Goal: Task Accomplishment & Management: Manage account settings

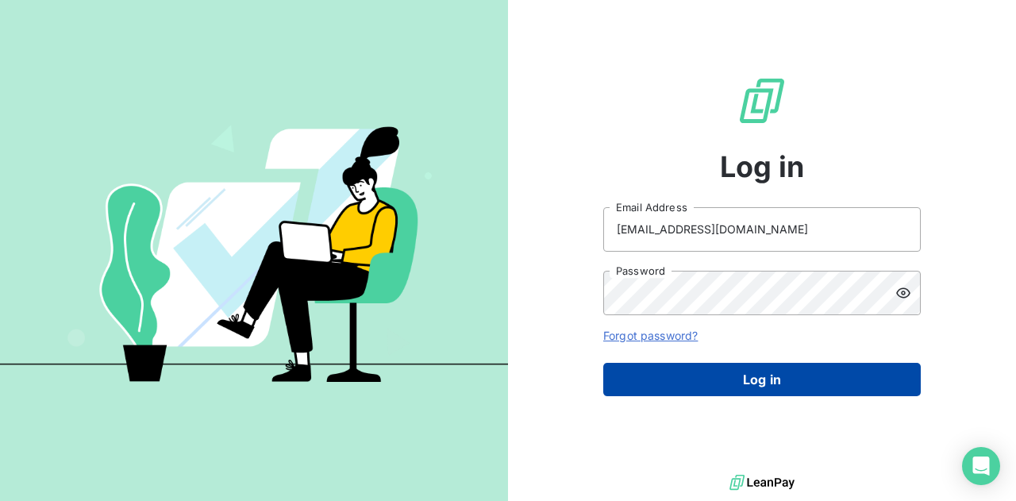
click at [778, 390] on button "Log in" at bounding box center [762, 379] width 318 height 33
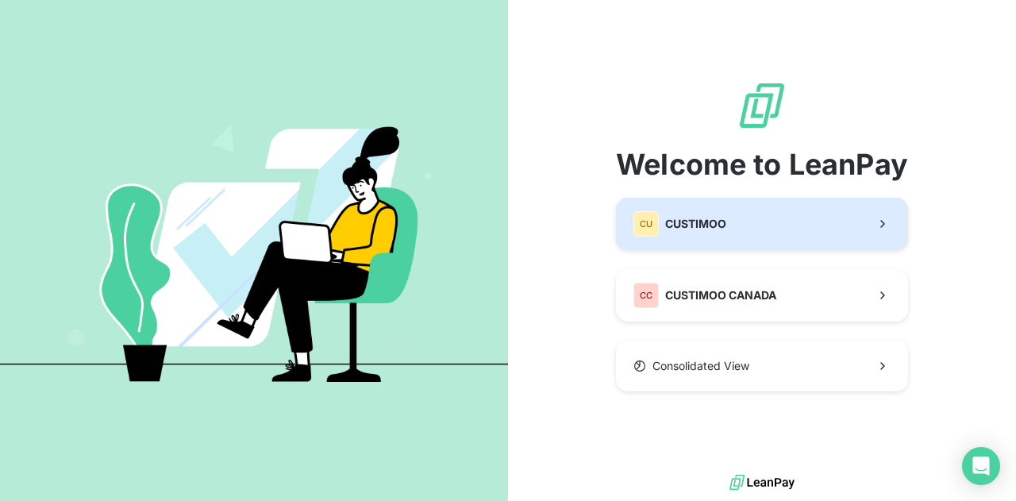
click at [740, 230] on button "CU CUSTIMOO" at bounding box center [762, 224] width 292 height 52
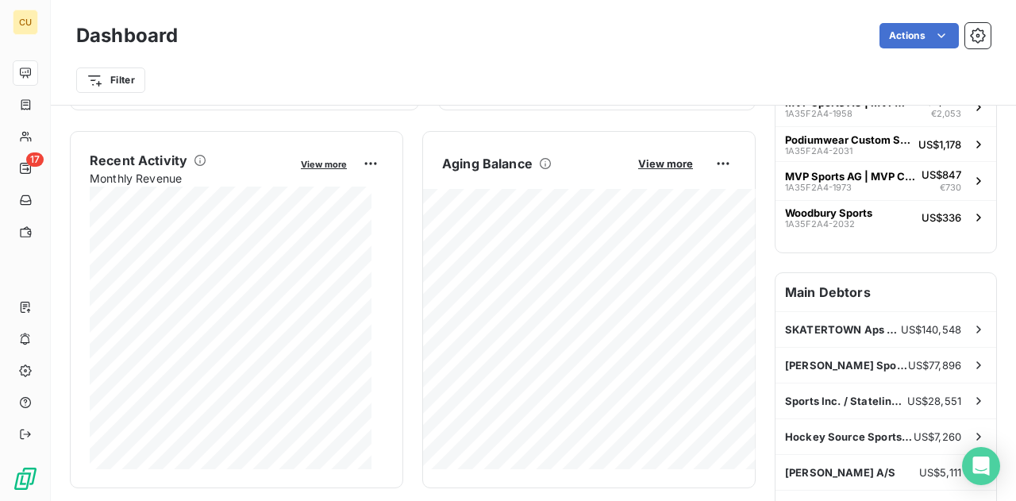
scroll to position [284, 0]
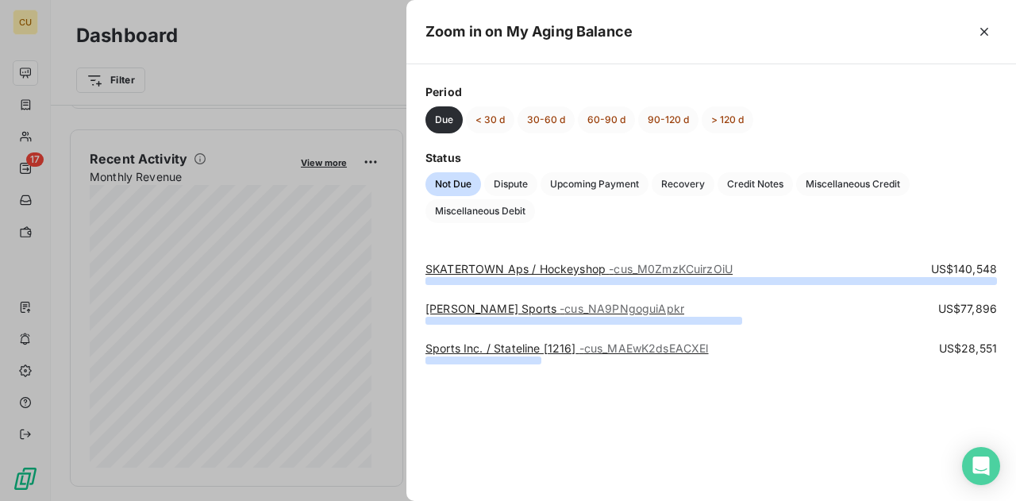
click at [642, 271] on span "- cus_M0ZmzKCuirzOiU" at bounding box center [671, 268] width 124 height 13
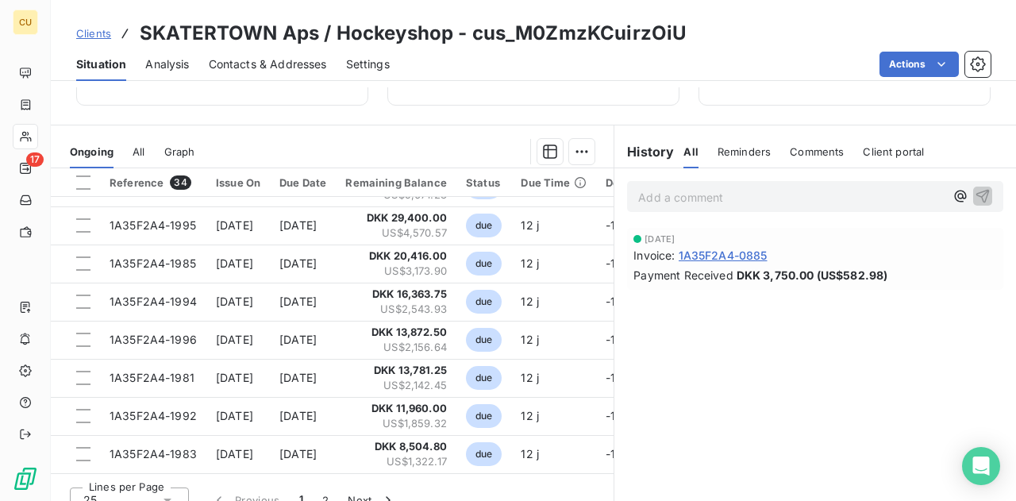
scroll to position [329, 0]
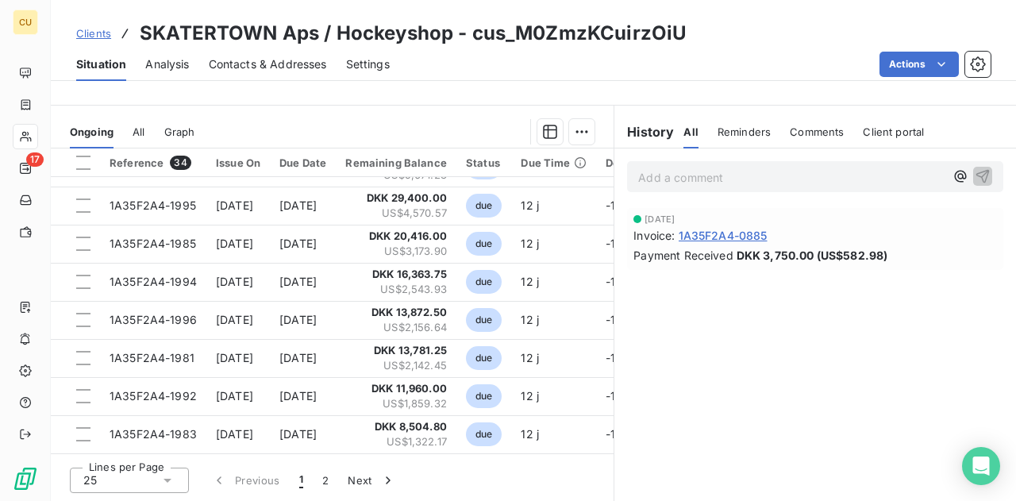
click at [145, 480] on div "25" at bounding box center [129, 480] width 119 height 25
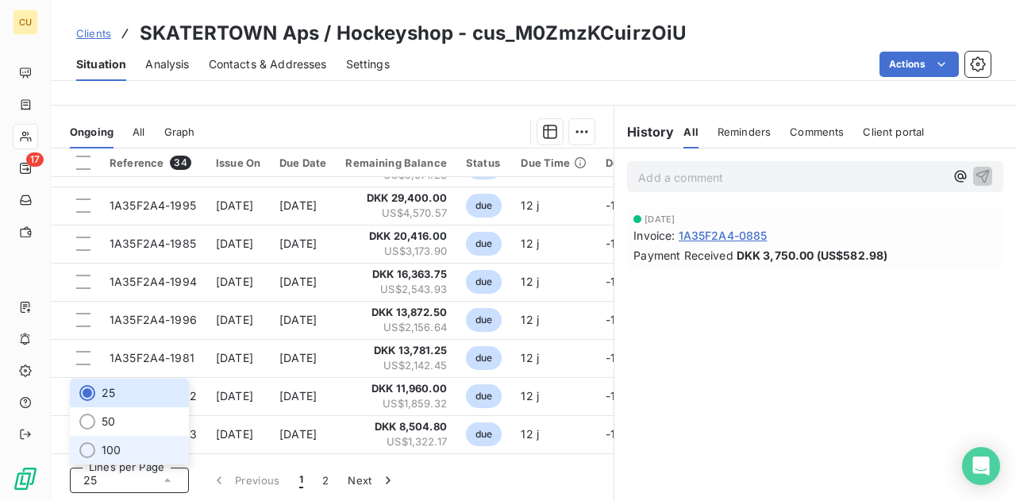
click at [127, 451] on li "100" at bounding box center [129, 450] width 119 height 29
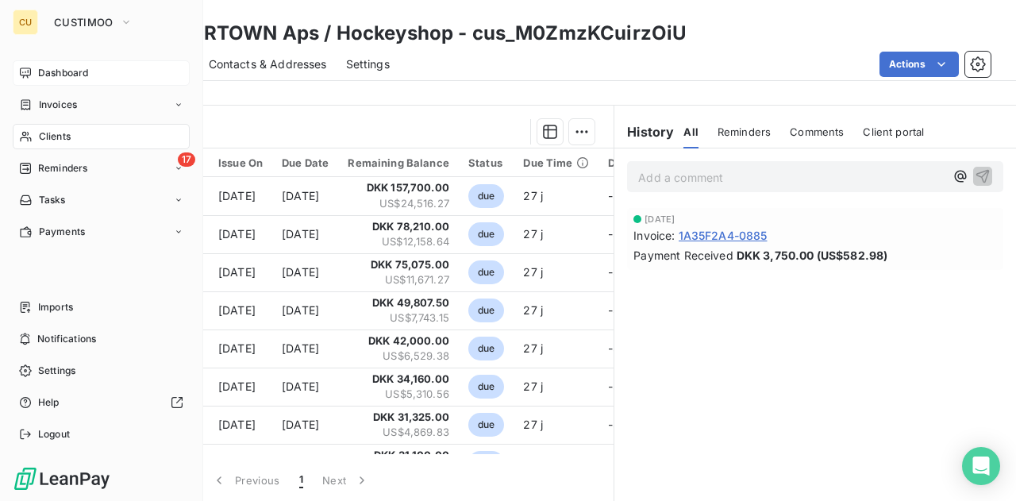
click at [49, 80] on div "Dashboard" at bounding box center [101, 72] width 177 height 25
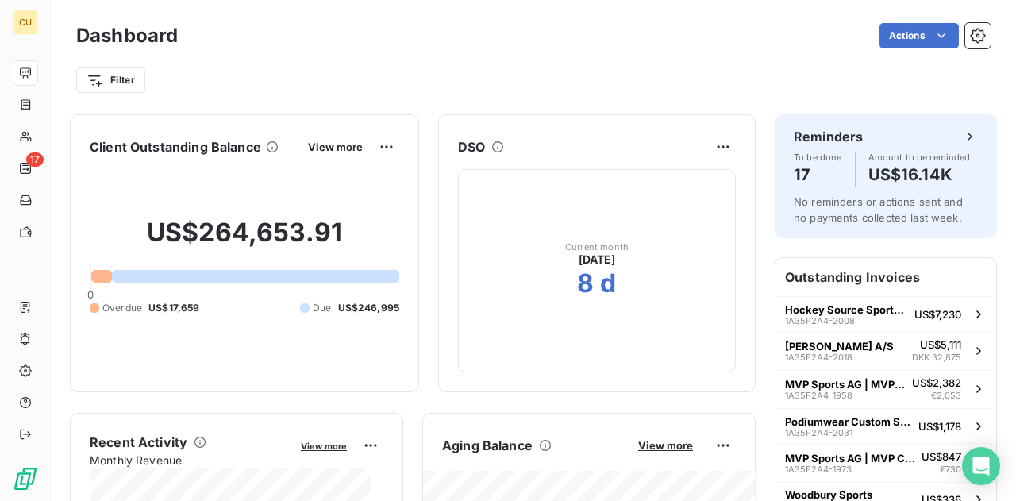
click at [95, 272] on div at bounding box center [101, 276] width 21 height 13
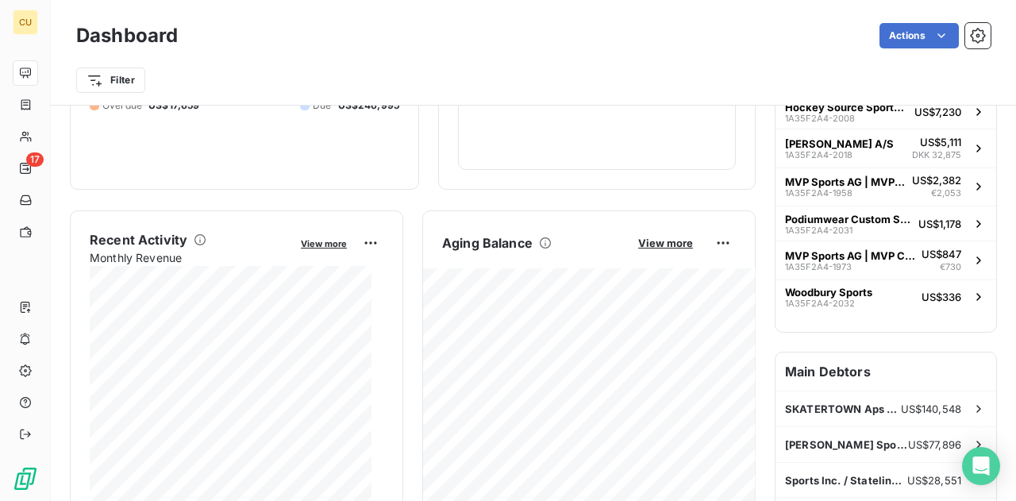
scroll to position [314, 0]
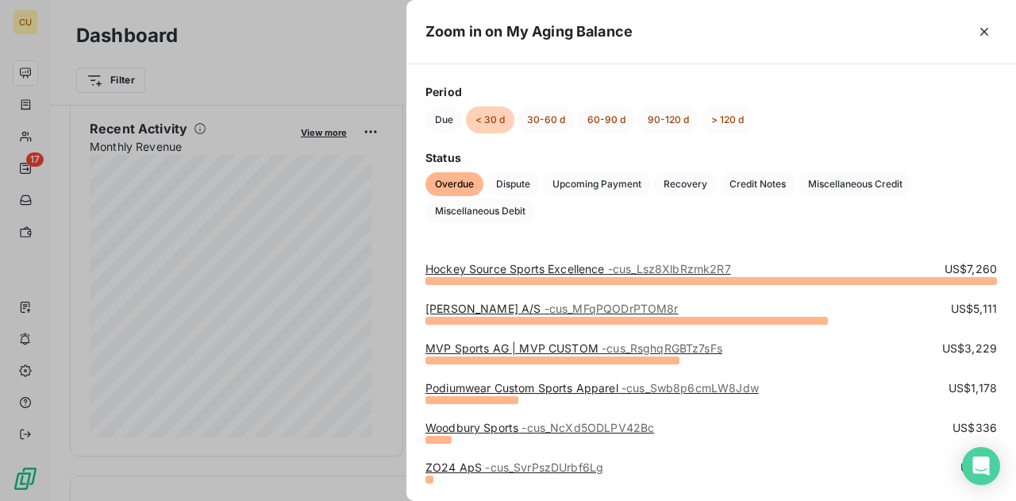
click at [326, 433] on div at bounding box center [508, 250] width 1016 height 501
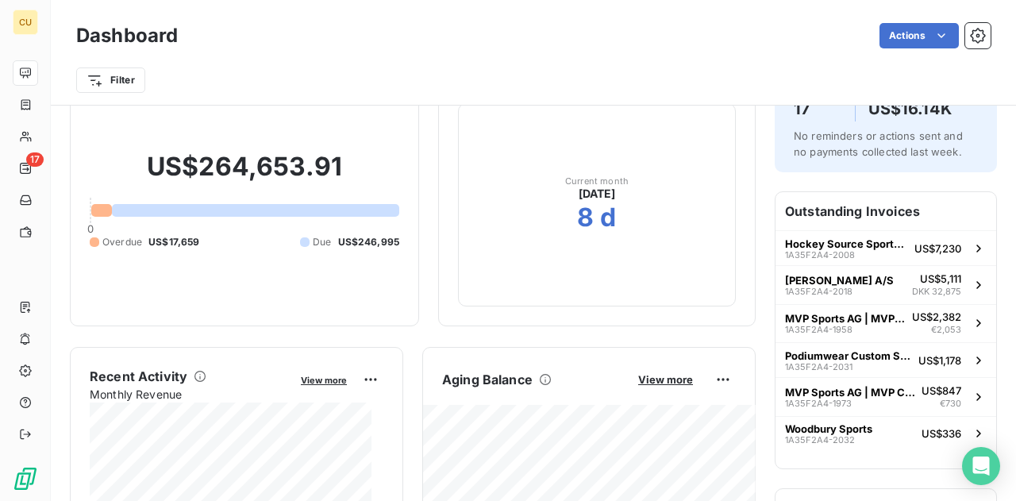
scroll to position [0, 0]
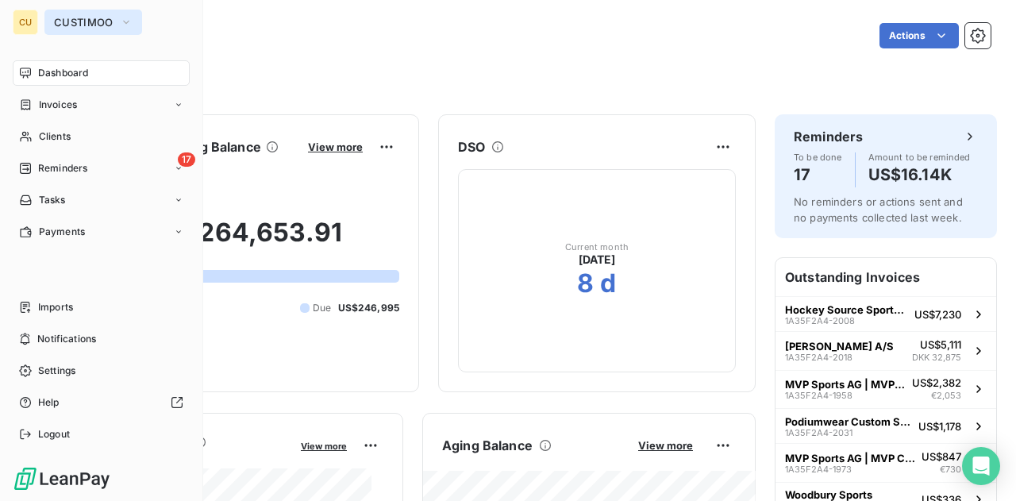
click at [72, 20] on span "CUSTIMOO" at bounding box center [84, 22] width 60 height 13
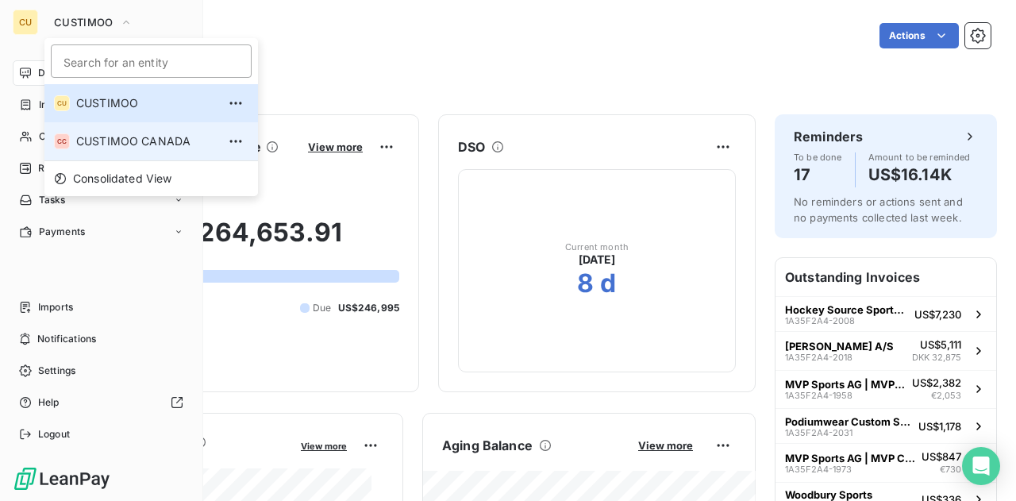
click at [122, 147] on span "CUSTIMOO CANADA" at bounding box center [146, 141] width 141 height 16
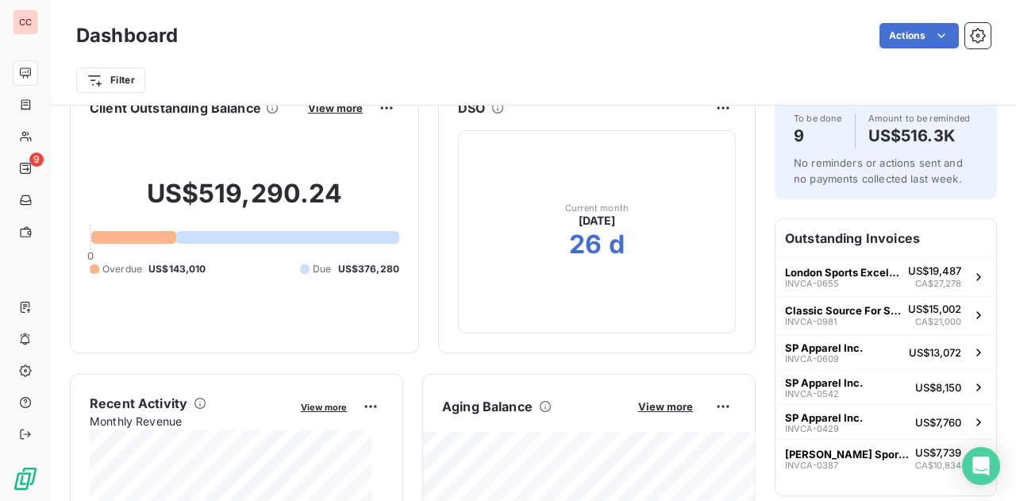
scroll to position [41, 0]
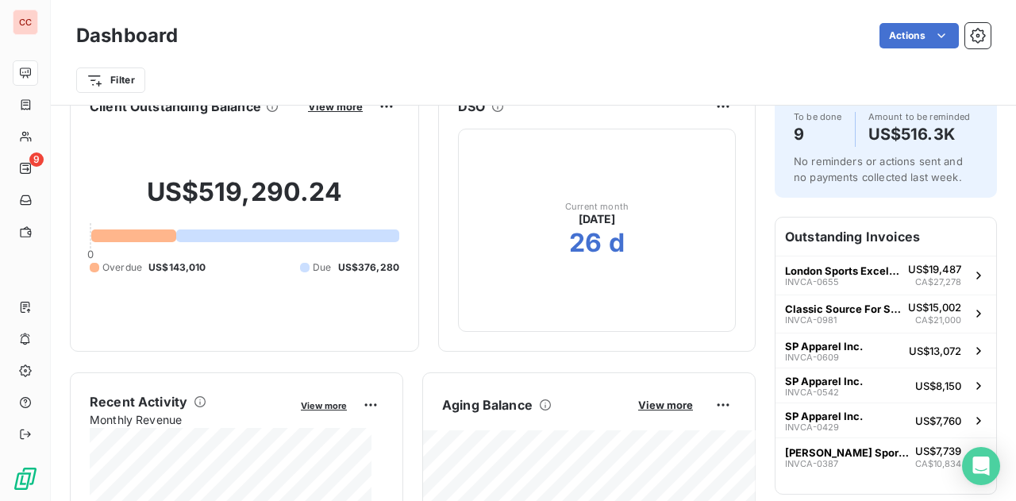
click at [133, 233] on div at bounding box center [133, 235] width 85 height 13
click at [104, 234] on div at bounding box center [133, 235] width 85 height 13
click at [102, 266] on span "Overdue" at bounding box center [122, 267] width 40 height 14
click at [91, 268] on div at bounding box center [95, 268] width 10 height 10
click at [172, 278] on div "US$519,290.24 0 Overdue US$143,010 Due US$376,280" at bounding box center [245, 225] width 310 height 213
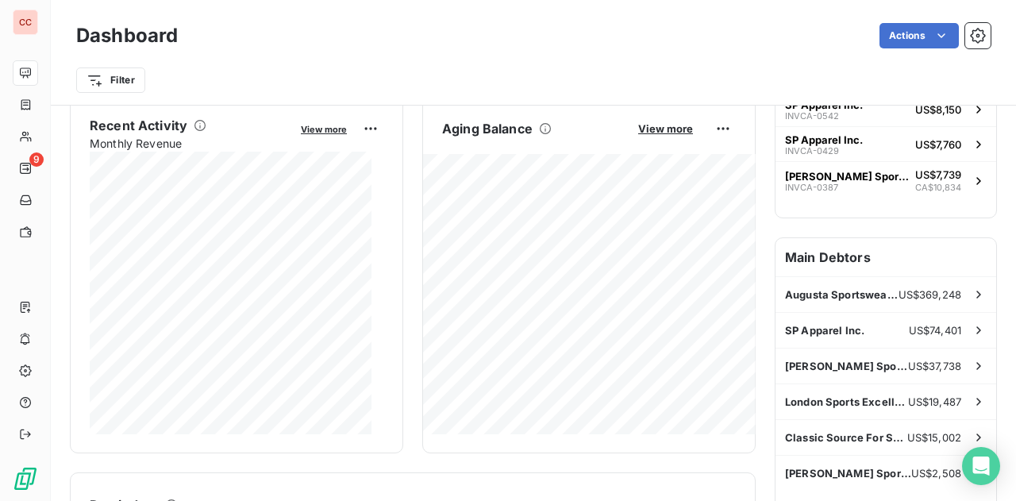
scroll to position [321, 0]
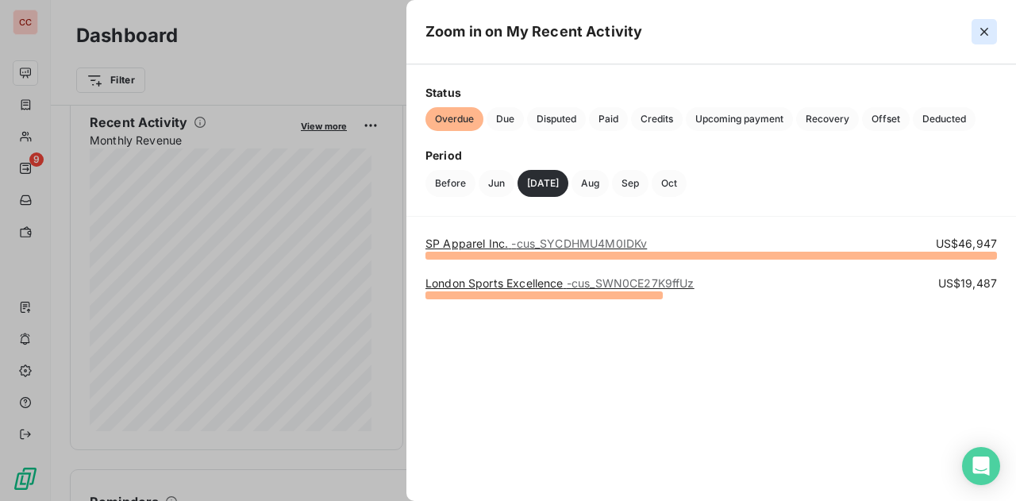
click at [984, 33] on icon "button" at bounding box center [985, 32] width 8 height 8
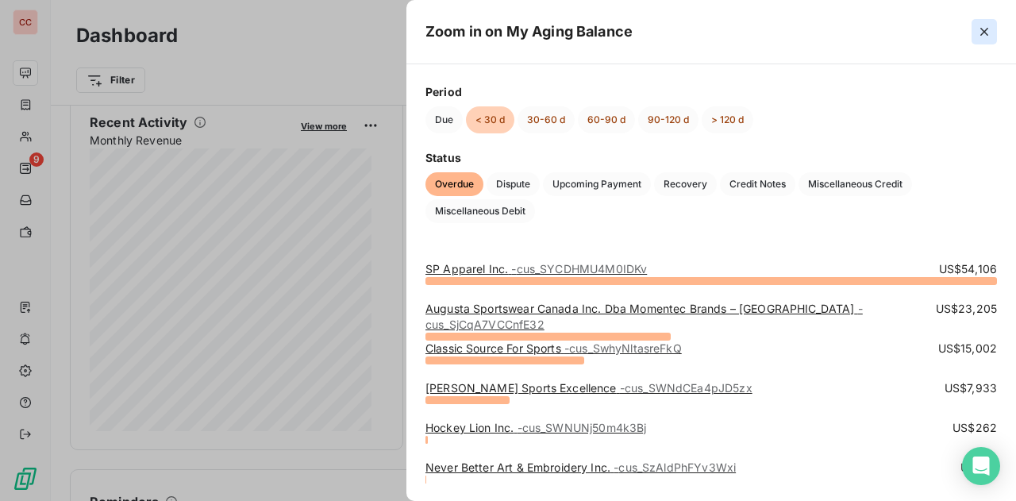
click at [981, 33] on icon "button" at bounding box center [985, 32] width 16 height 16
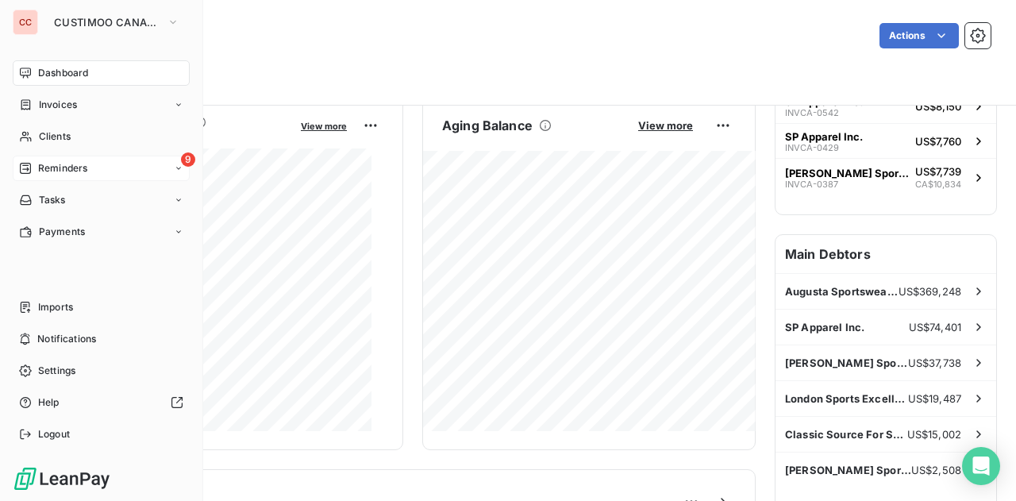
click at [63, 168] on span "Reminders" at bounding box center [62, 168] width 49 height 14
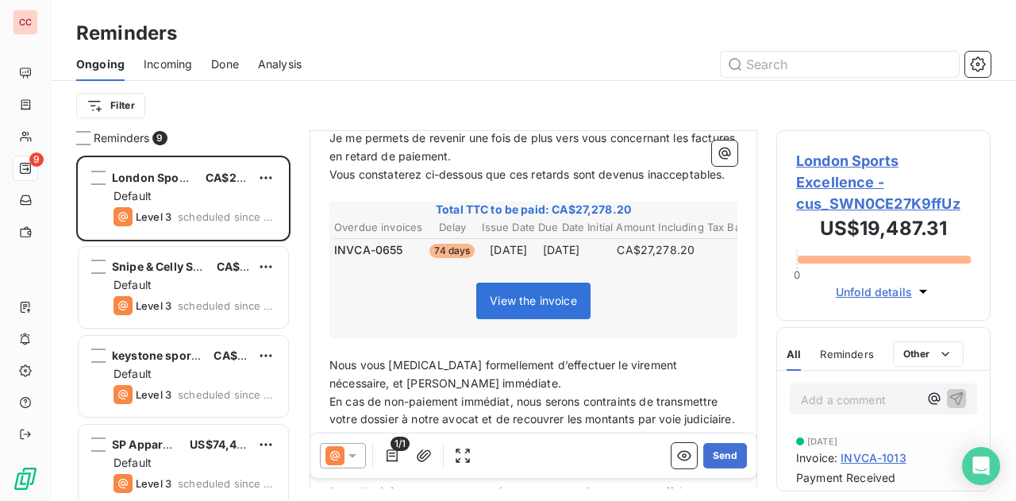
scroll to position [216, 0]
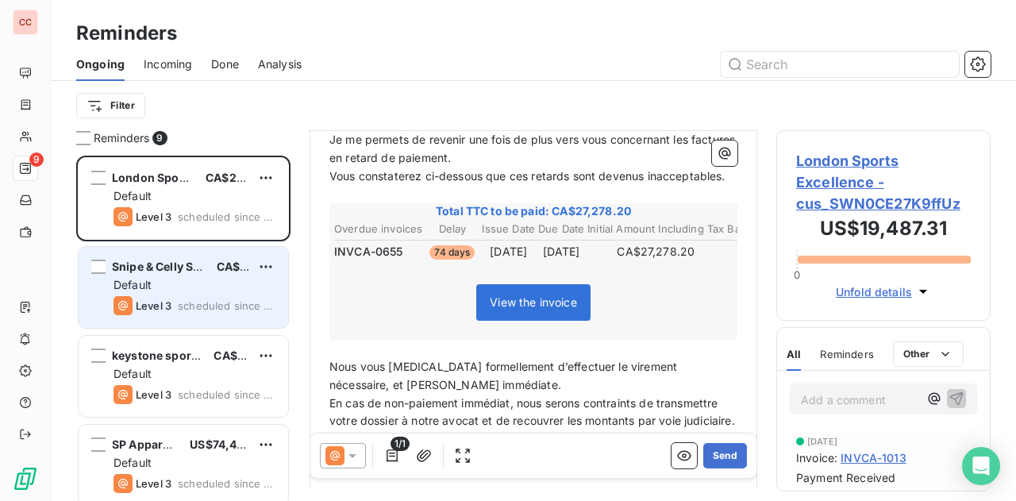
click at [204, 283] on div "Default" at bounding box center [195, 285] width 162 height 16
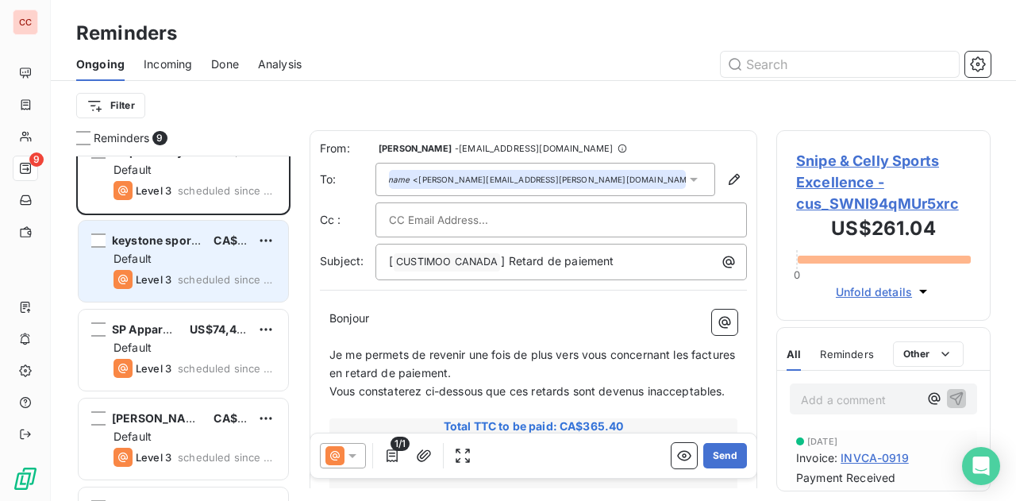
scroll to position [119, 0]
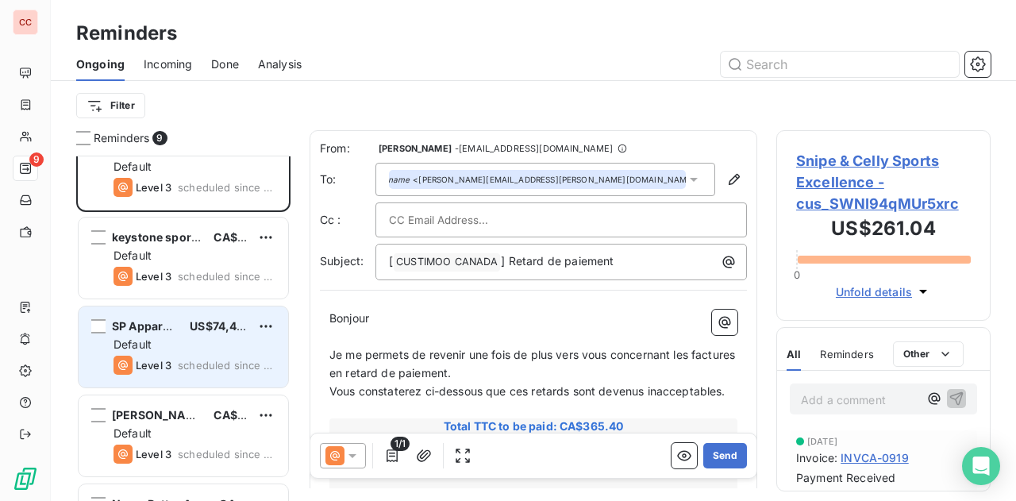
click at [184, 340] on div "Default" at bounding box center [195, 345] width 162 height 16
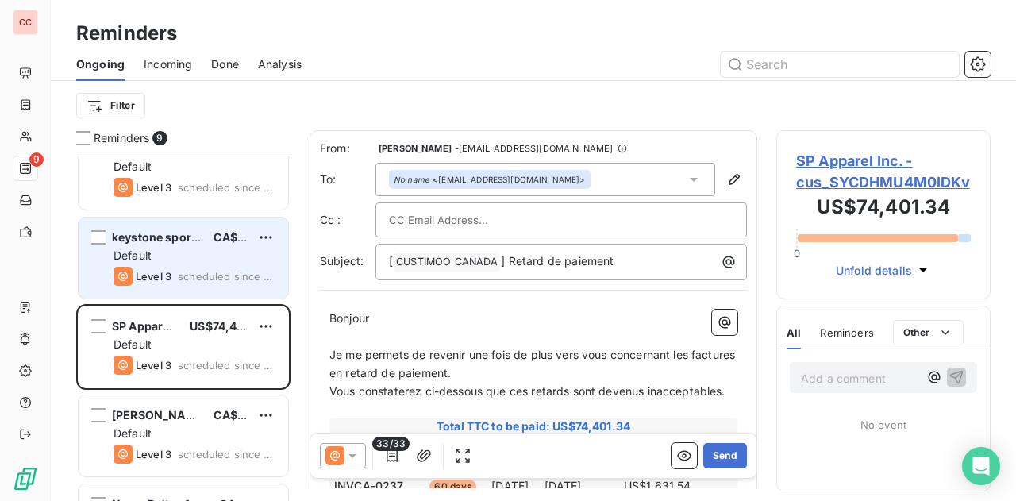
click at [170, 253] on div "Default" at bounding box center [195, 256] width 162 height 16
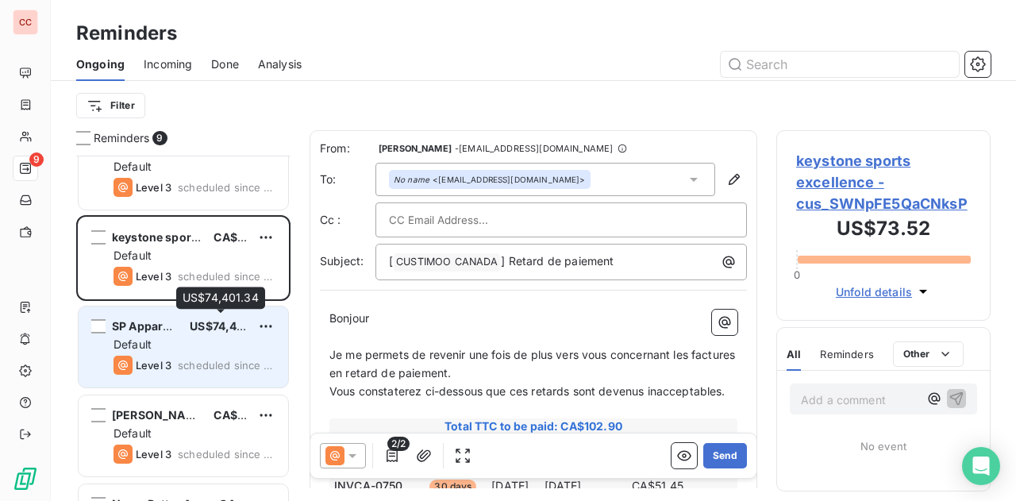
click at [192, 328] on span "US$74,401.34" at bounding box center [229, 325] width 78 height 13
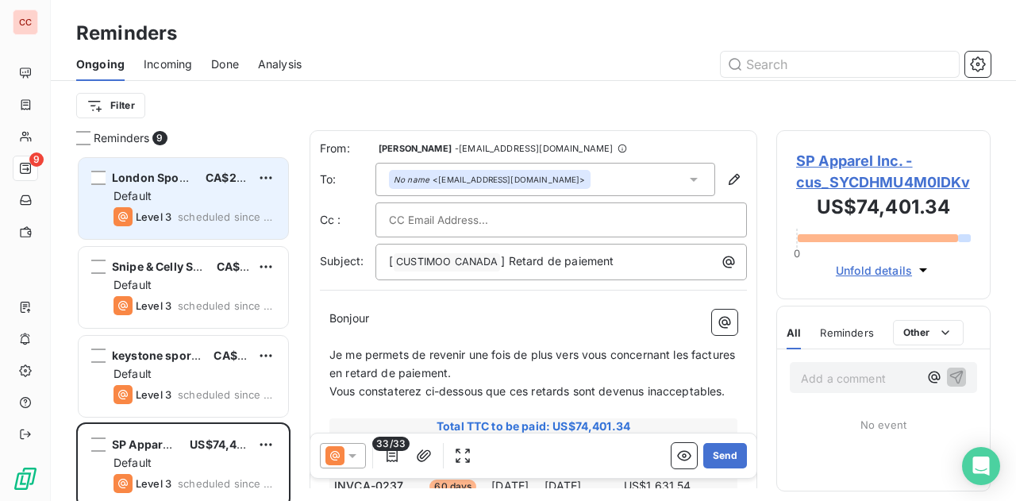
click at [181, 210] on span "scheduled since 60 days" at bounding box center [227, 216] width 98 height 13
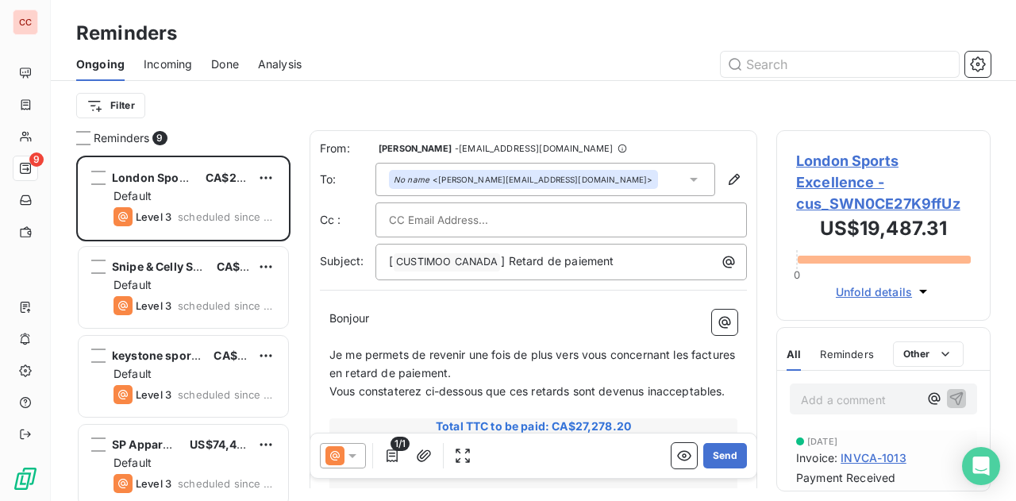
click at [160, 63] on span "Incoming" at bounding box center [168, 64] width 48 height 16
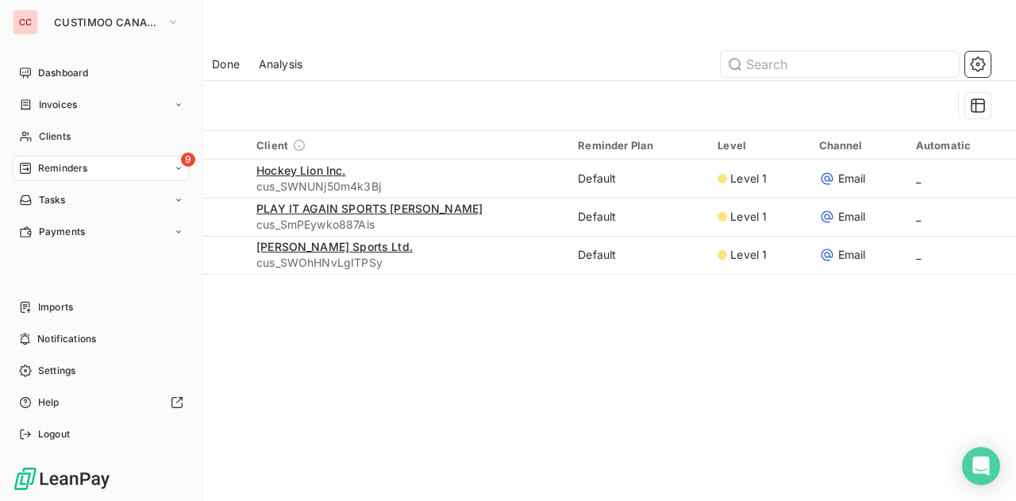
click at [21, 166] on icon at bounding box center [25, 168] width 13 height 13
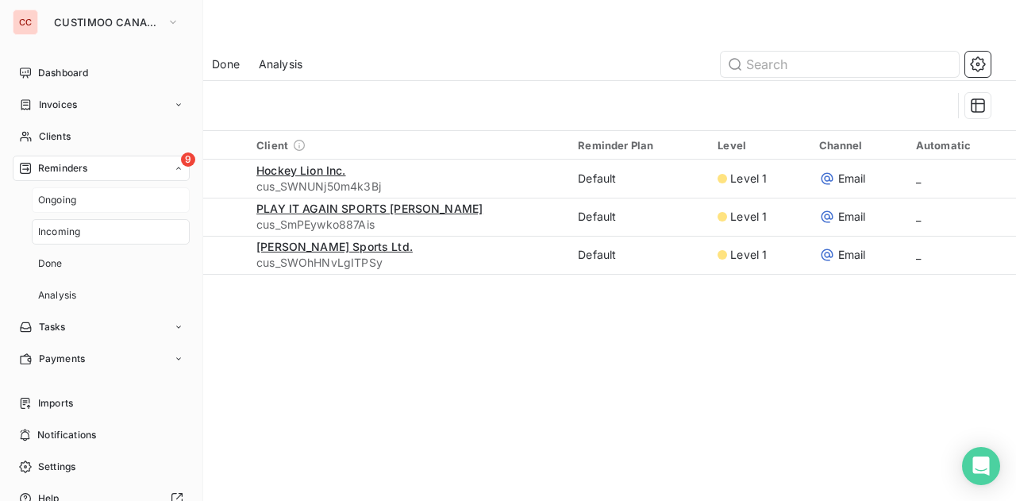
click at [63, 195] on span "Ongoing" at bounding box center [57, 200] width 38 height 14
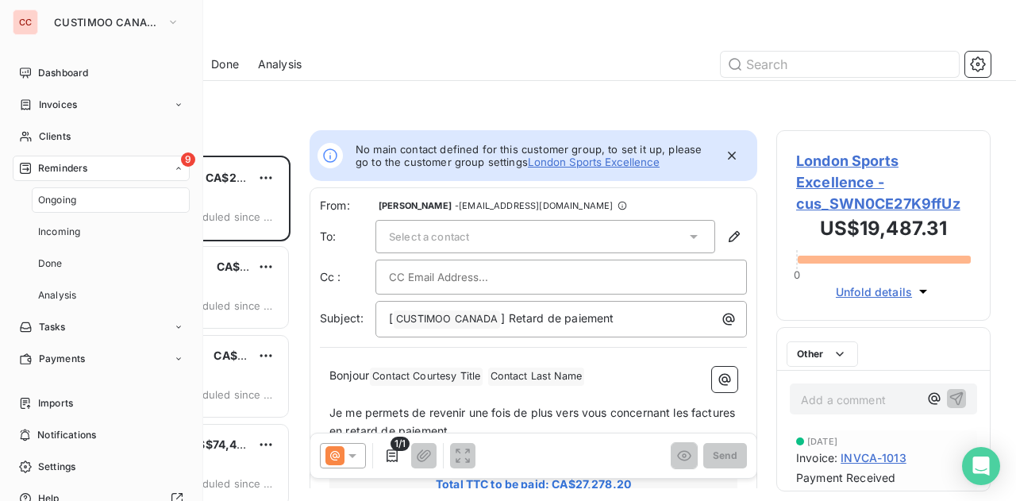
scroll to position [333, 202]
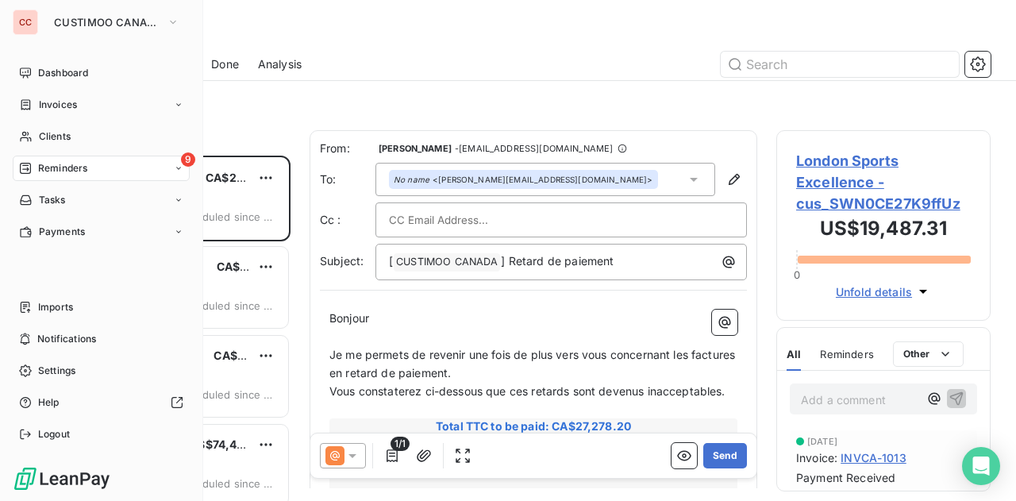
click at [56, 174] on span "Reminders" at bounding box center [62, 168] width 49 height 14
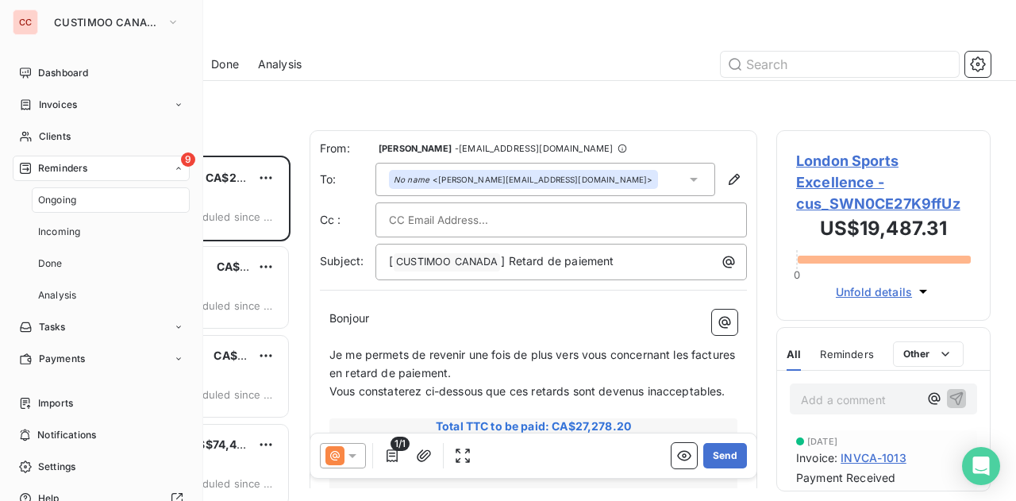
click at [67, 168] on span "Reminders" at bounding box center [62, 168] width 49 height 14
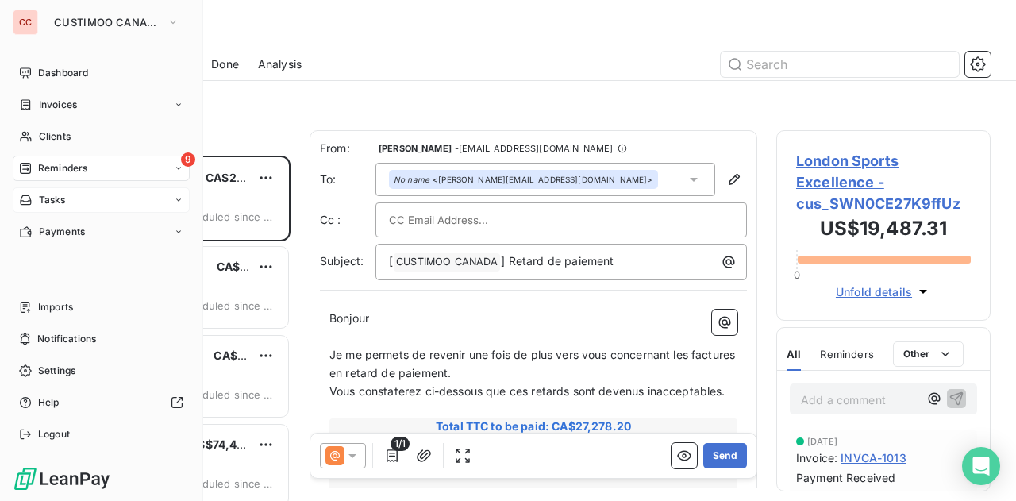
click at [54, 210] on div "Tasks" at bounding box center [101, 199] width 177 height 25
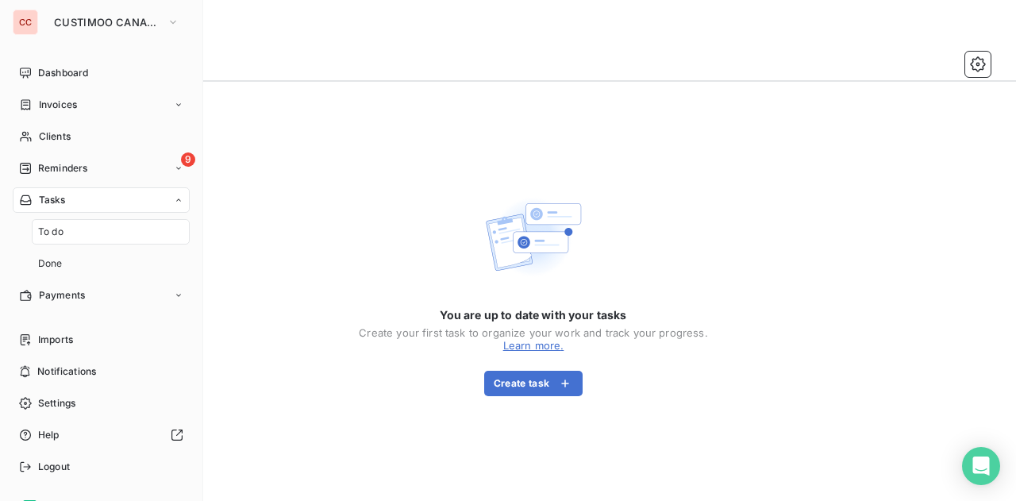
click at [60, 234] on span "To do" at bounding box center [50, 232] width 25 height 14
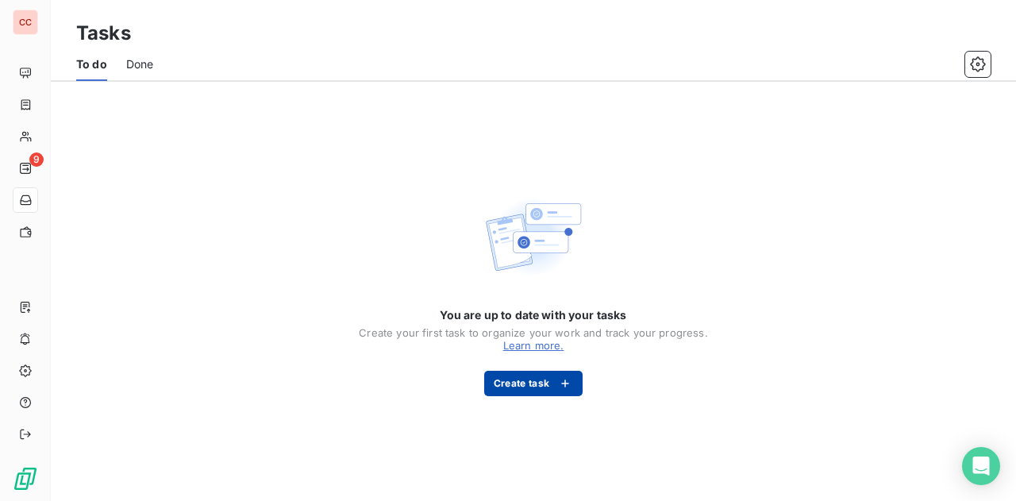
click at [554, 381] on div "button" at bounding box center [561, 384] width 24 height 16
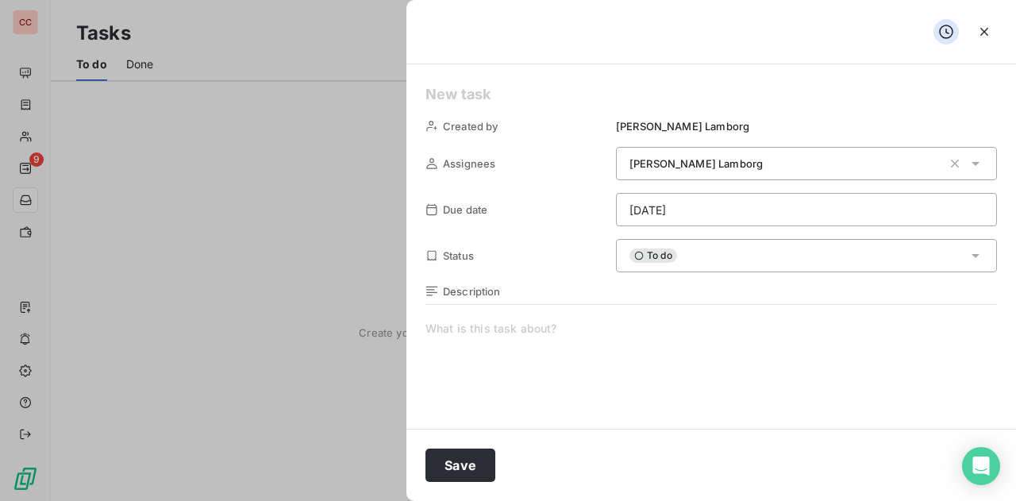
click at [794, 252] on div "To do" at bounding box center [806, 255] width 381 height 33
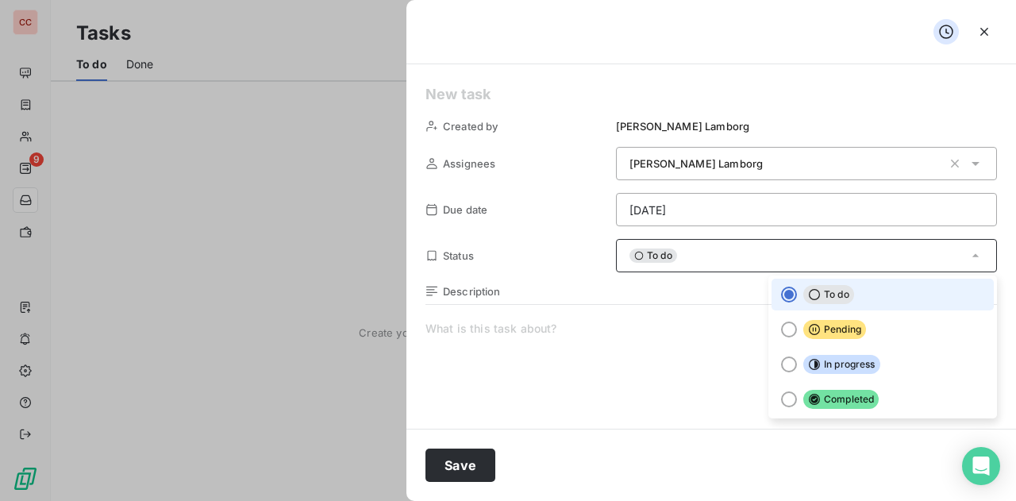
click at [649, 379] on span at bounding box center [712, 473] width 572 height 305
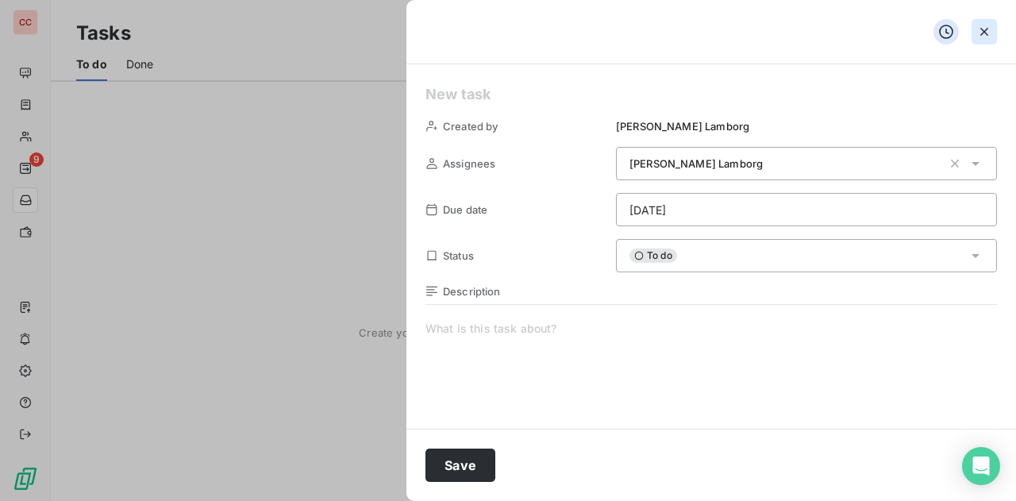
click at [986, 27] on icon "button" at bounding box center [985, 32] width 16 height 16
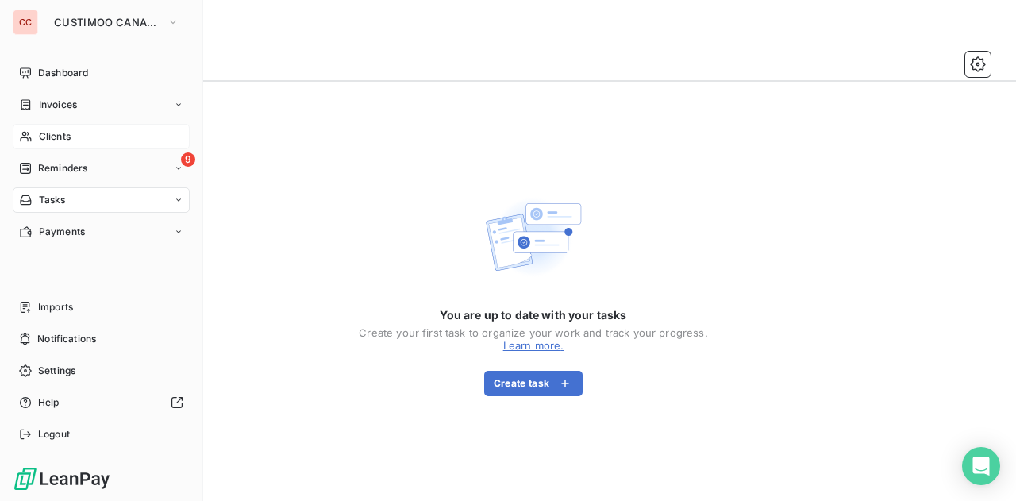
click at [51, 134] on span "Clients" at bounding box center [55, 136] width 32 height 14
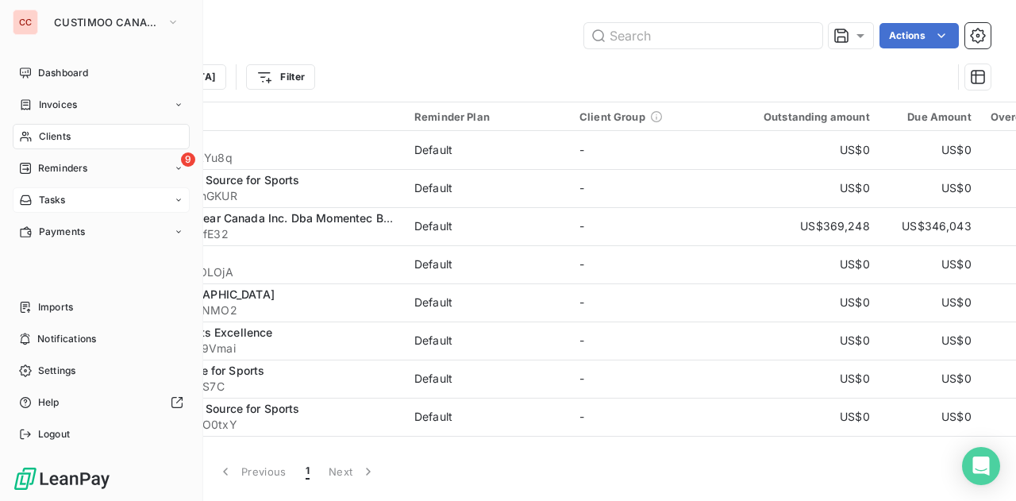
click at [48, 197] on span "Tasks" at bounding box center [52, 200] width 27 height 14
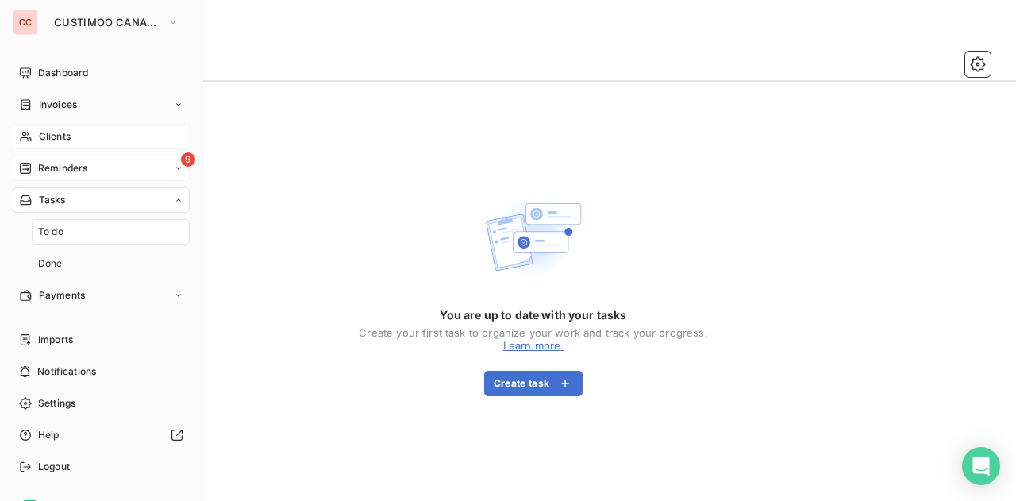
click at [68, 170] on span "Reminders" at bounding box center [62, 168] width 49 height 14
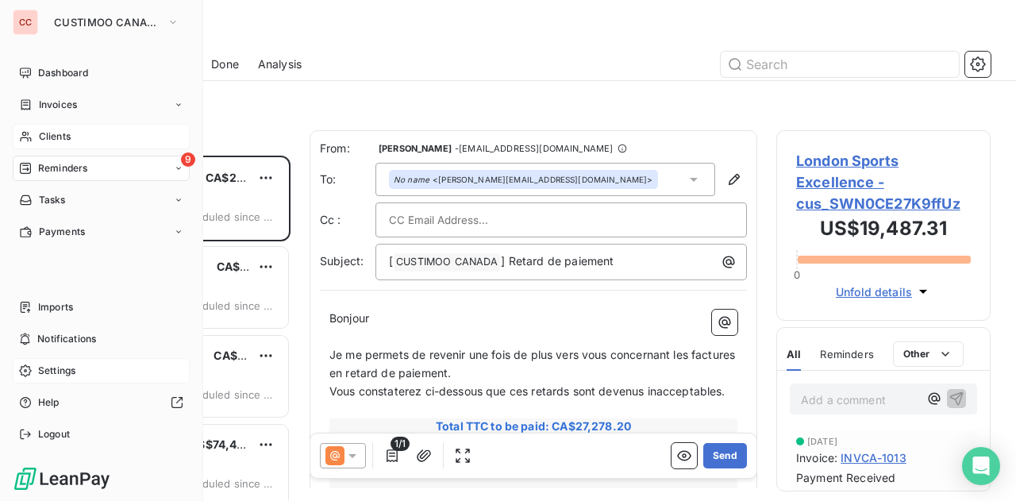
click at [66, 367] on span "Settings" at bounding box center [56, 371] width 37 height 14
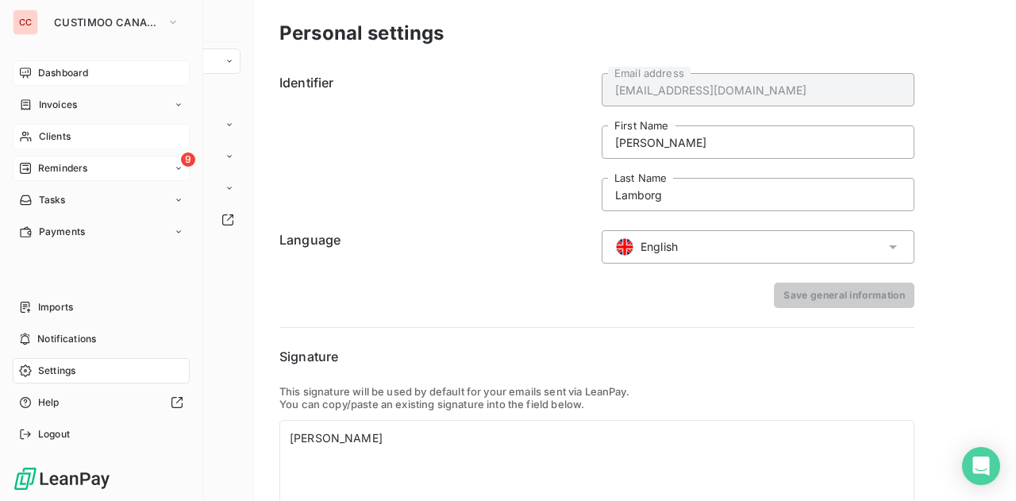
click at [61, 83] on div "Dashboard" at bounding box center [101, 72] width 177 height 25
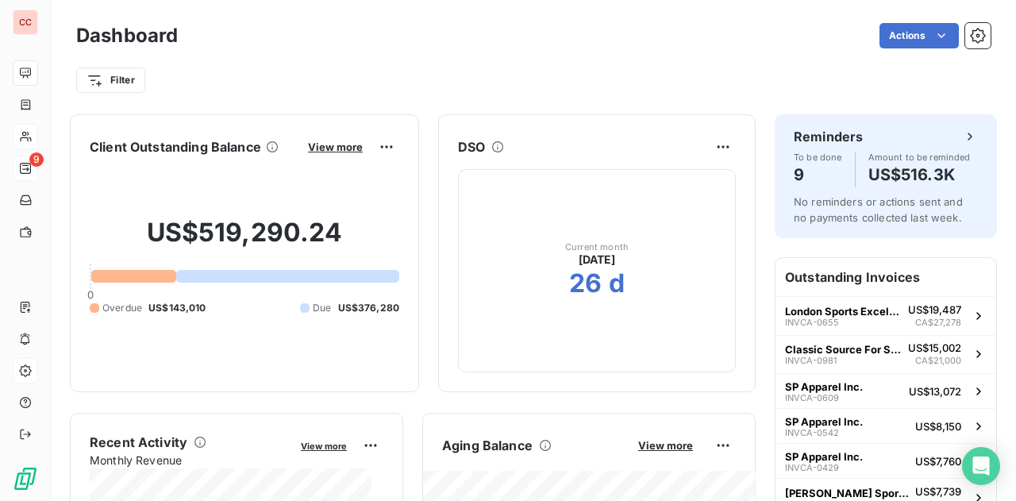
click at [638, 37] on html "CC 9 Dashboard Actions Filter Client Outstanding Balance View more US$519,290.2…" at bounding box center [508, 250] width 1016 height 501
click at [970, 40] on icon "button" at bounding box center [978, 36] width 16 height 16
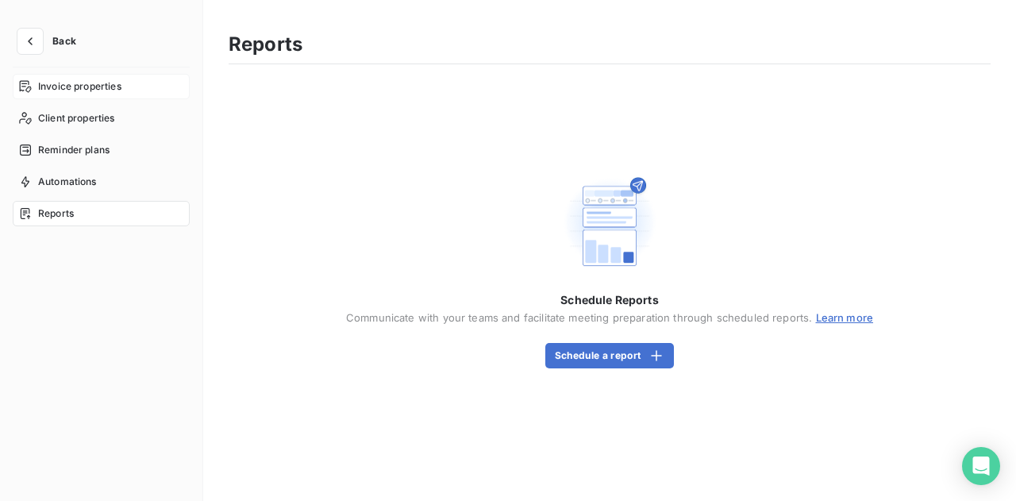
click at [67, 87] on span "Invoice properties" at bounding box center [79, 86] width 83 height 14
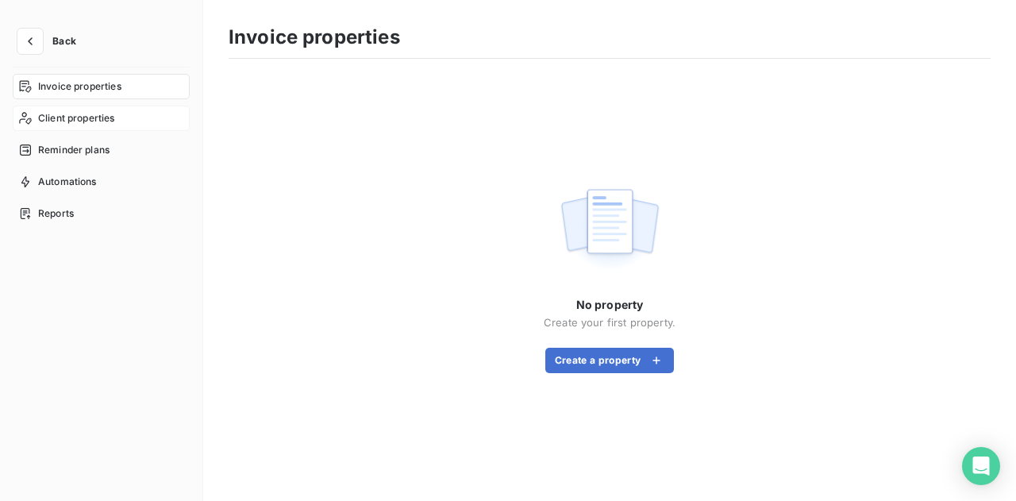
click at [100, 116] on span "Client properties" at bounding box center [76, 118] width 77 height 14
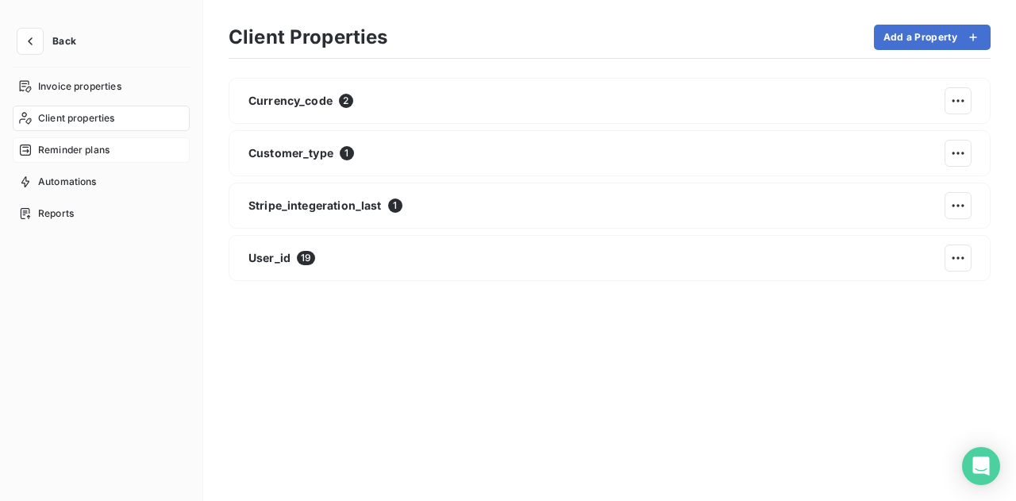
click at [83, 145] on span "Reminder plans" at bounding box center [73, 150] width 71 height 14
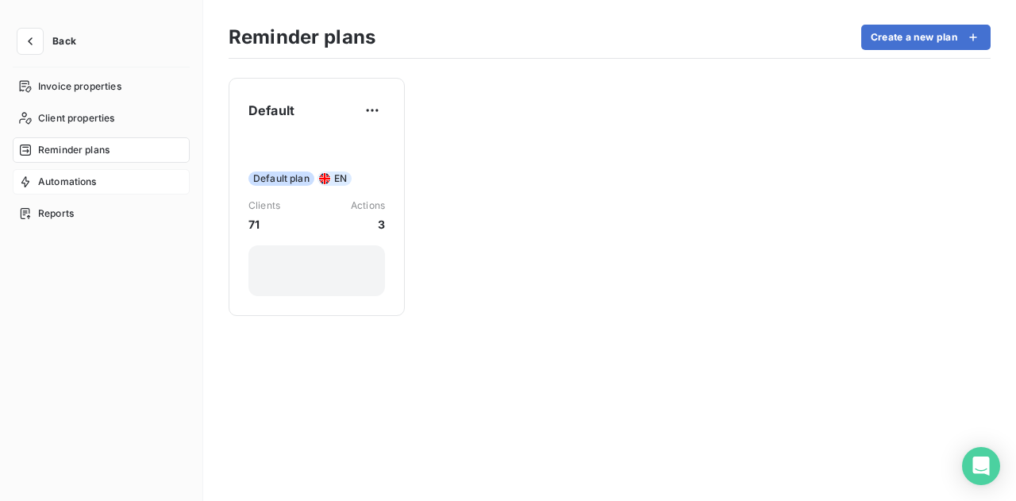
click at [68, 183] on span "Automations" at bounding box center [67, 182] width 59 height 14
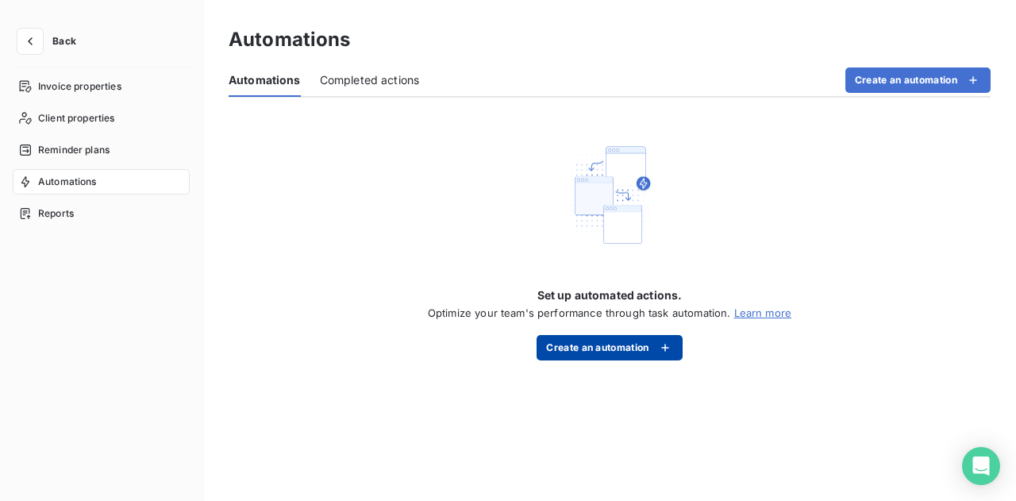
click at [640, 350] on button "Create an automation" at bounding box center [609, 347] width 145 height 25
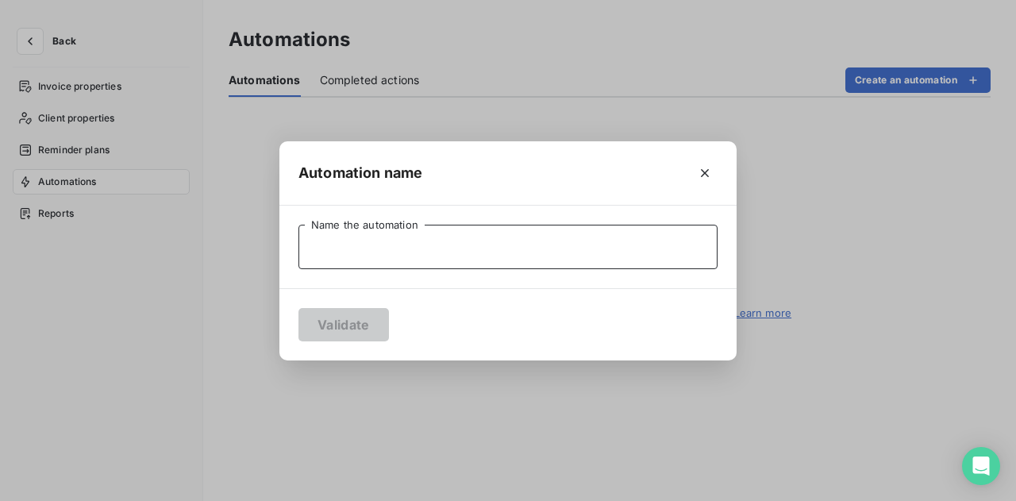
click at [341, 241] on input "Name the automation" at bounding box center [508, 247] width 419 height 44
type input "R"
type input "Call the customer"
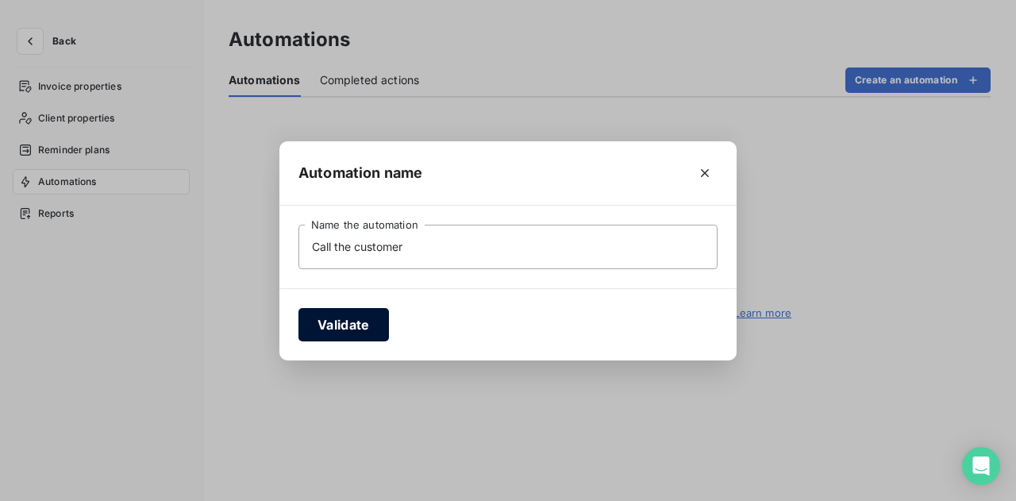
click at [349, 322] on button "Validate" at bounding box center [344, 324] width 91 height 33
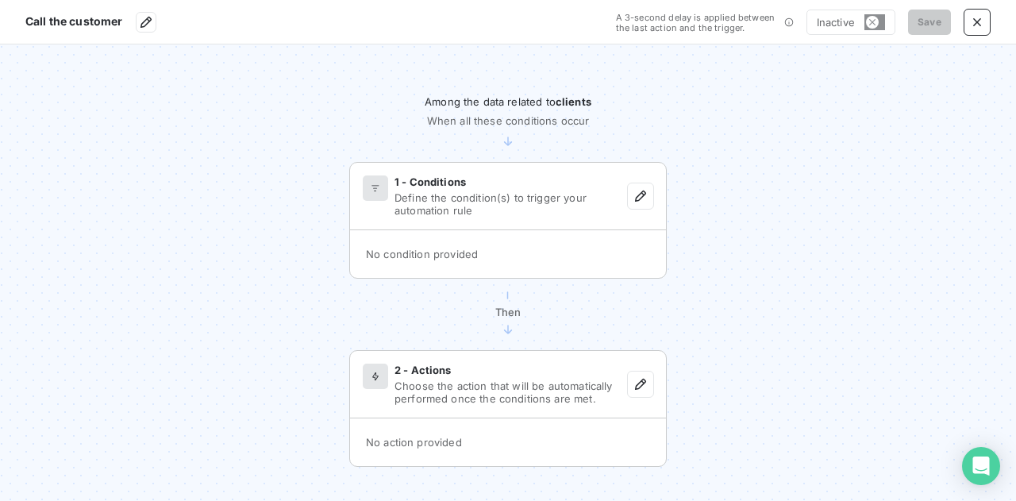
scroll to position [14, 0]
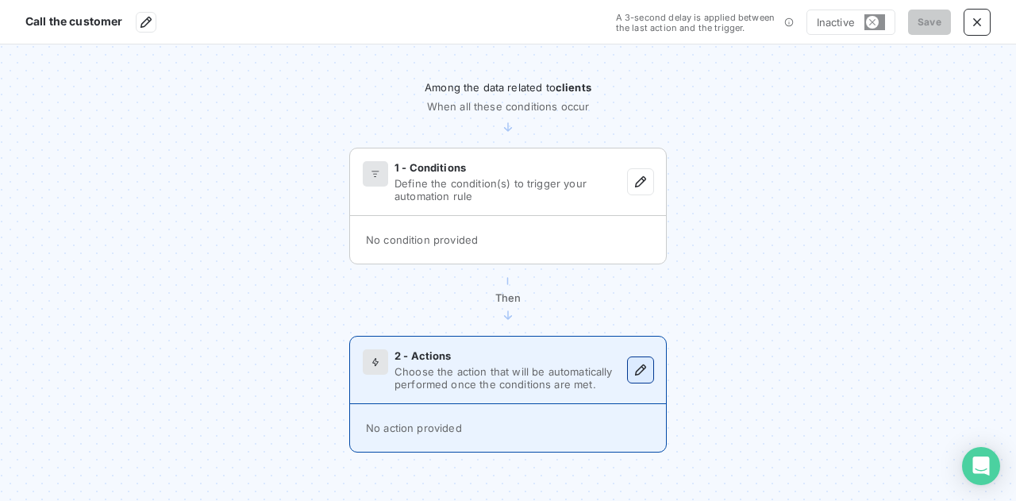
click at [633, 368] on icon "button" at bounding box center [641, 370] width 16 height 16
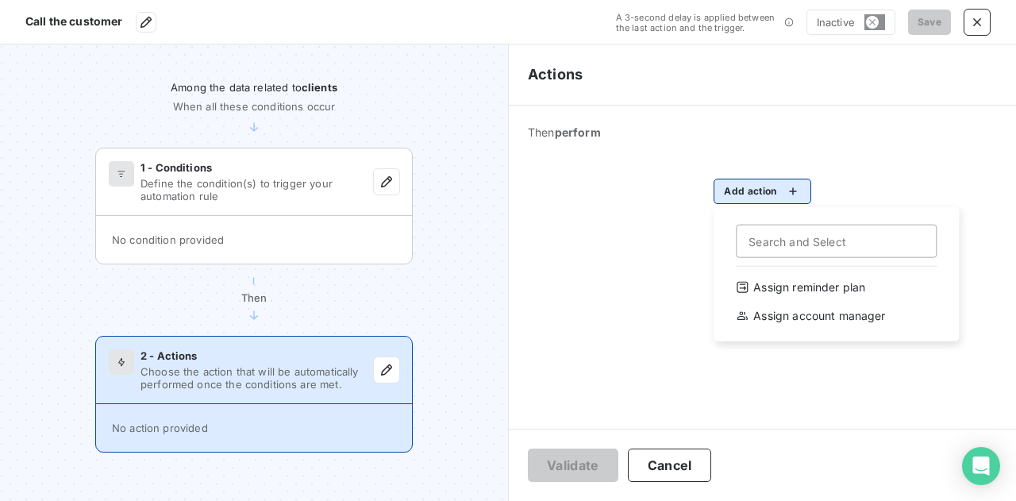
click at [770, 198] on html "Call the customer A 3-second delay is applied between the last action and the t…" at bounding box center [508, 250] width 1016 height 501
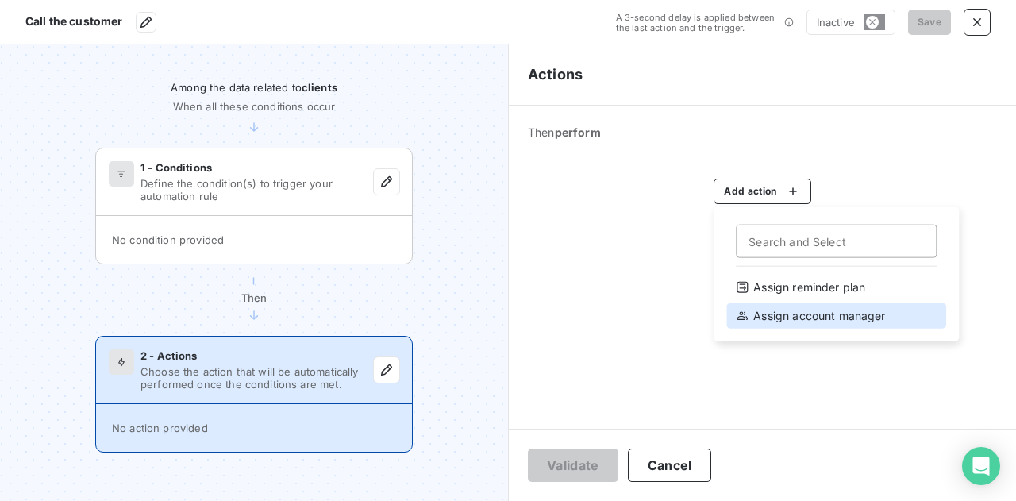
click at [785, 321] on div "Assign account manager" at bounding box center [837, 315] width 220 height 25
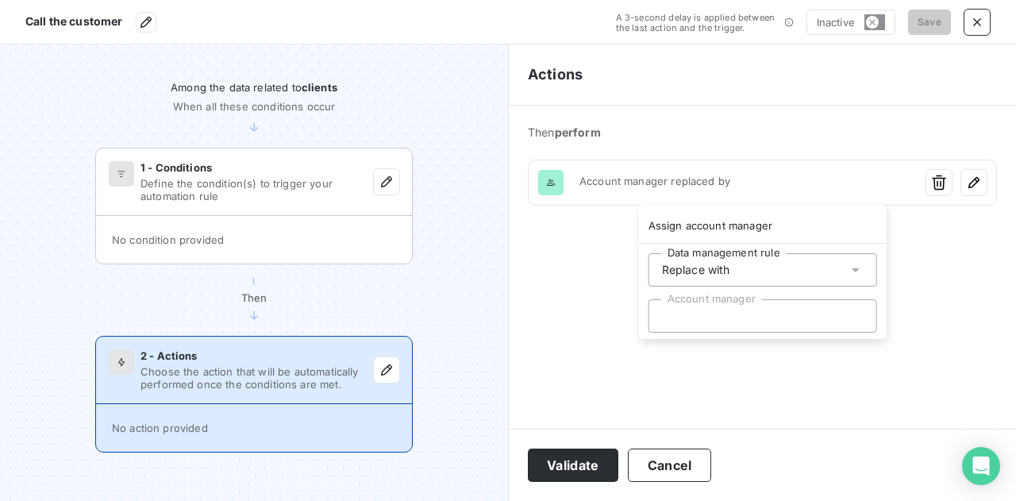
click at [696, 319] on div at bounding box center [763, 315] width 229 height 33
click at [674, 460] on html "Call the customer A 3-second delay is applied between the last action and the t…" at bounding box center [508, 250] width 1016 height 501
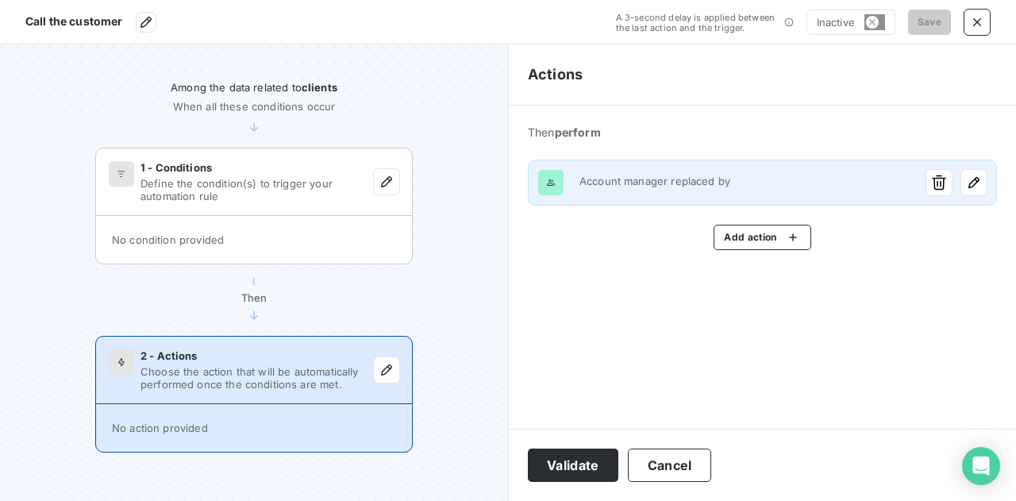
click at [822, 188] on div "Account manager replaced by" at bounding box center [745, 183] width 331 height 16
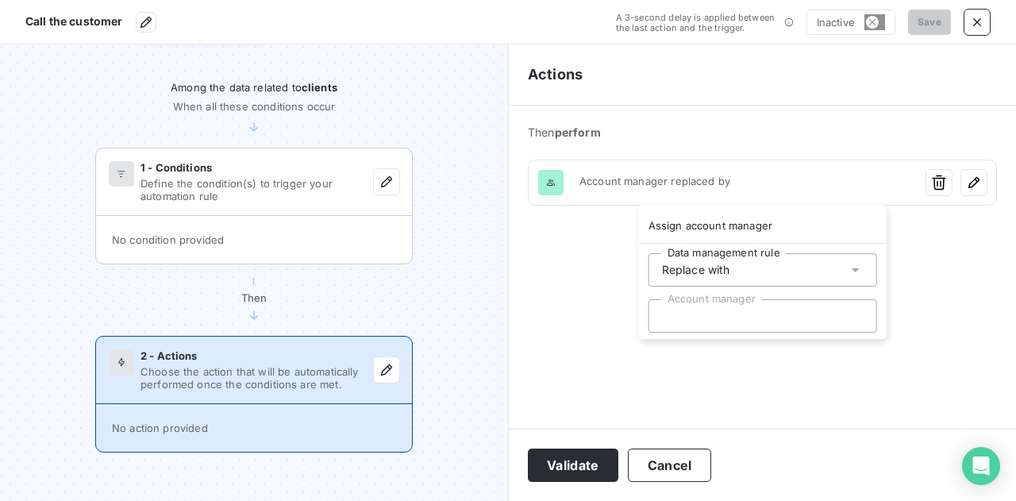
click at [783, 266] on div "Replace with" at bounding box center [763, 269] width 229 height 33
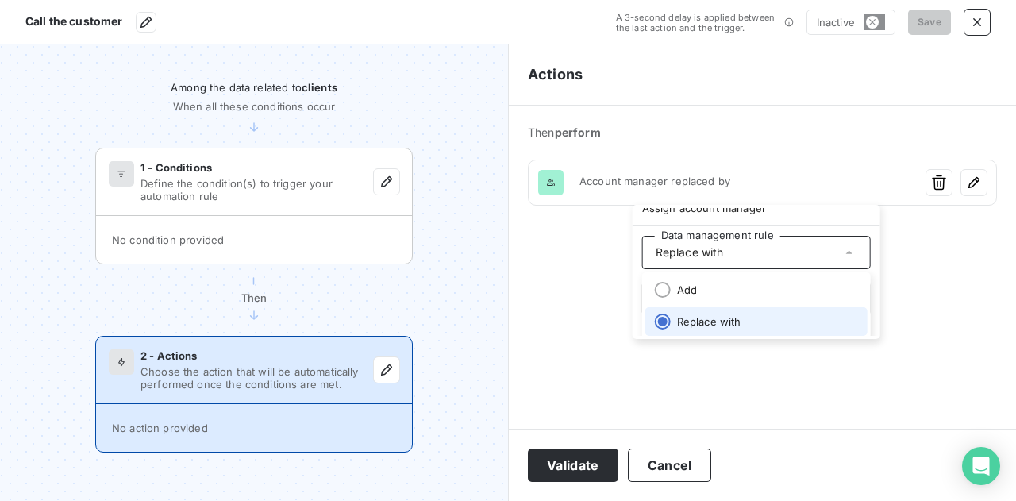
click at [783, 266] on div "Replace with" at bounding box center [756, 252] width 229 height 33
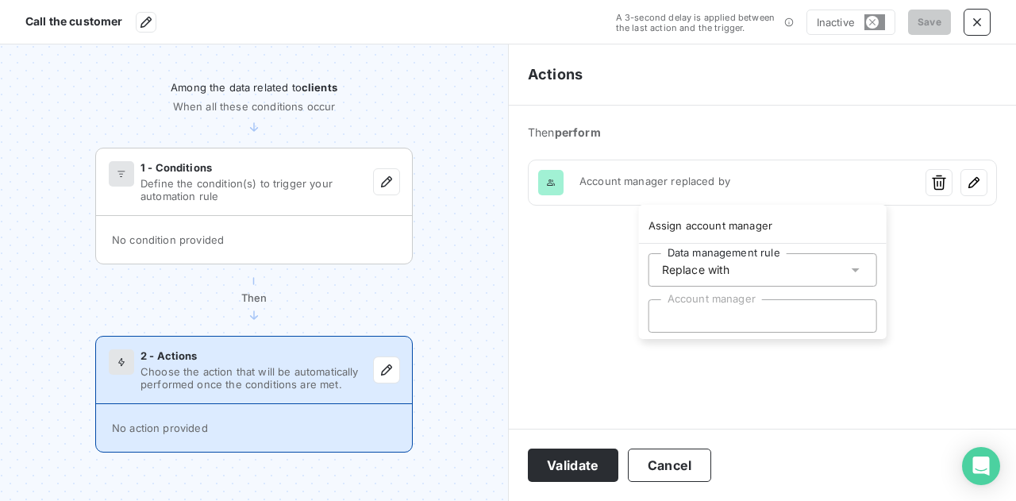
scroll to position [0, 0]
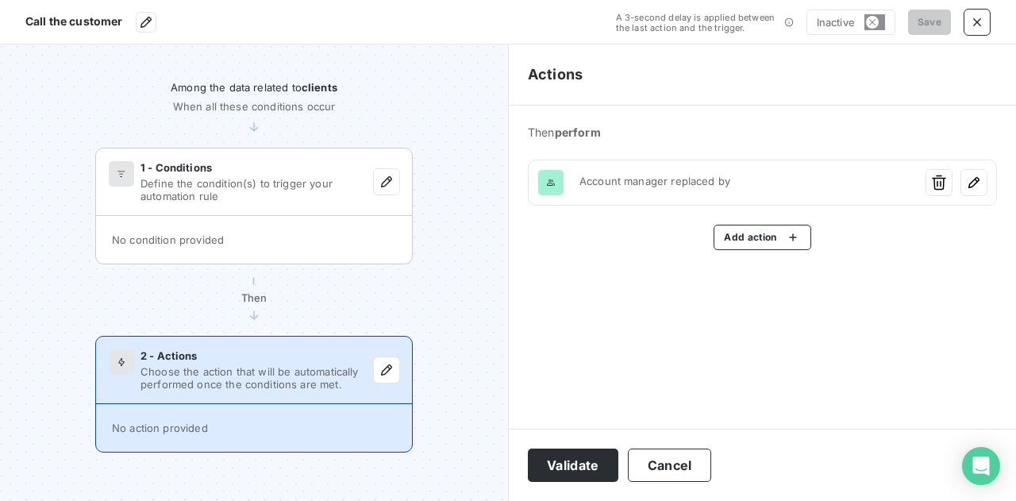
click at [935, 185] on html "Call the customer A 3-second delay is applied between the last action and the t…" at bounding box center [508, 250] width 1016 height 501
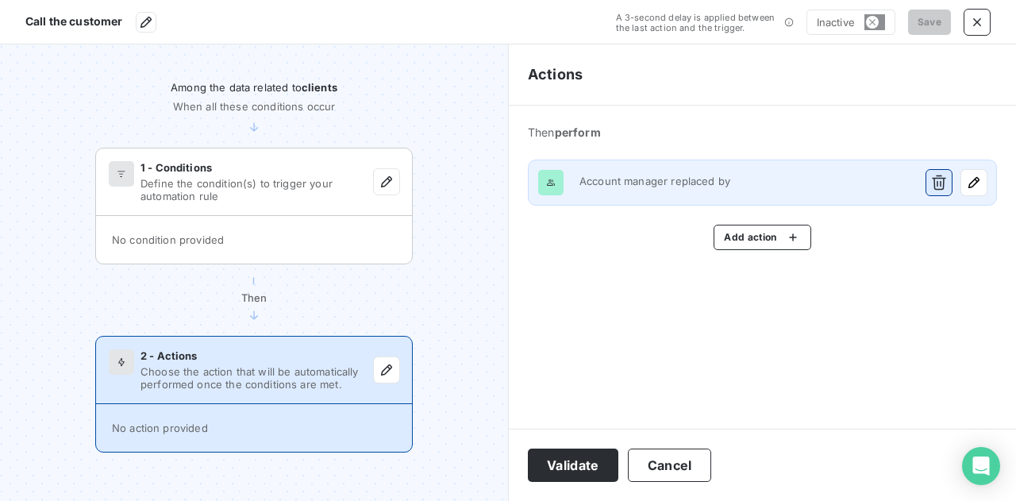
click at [933, 181] on icon "button" at bounding box center [939, 183] width 16 height 16
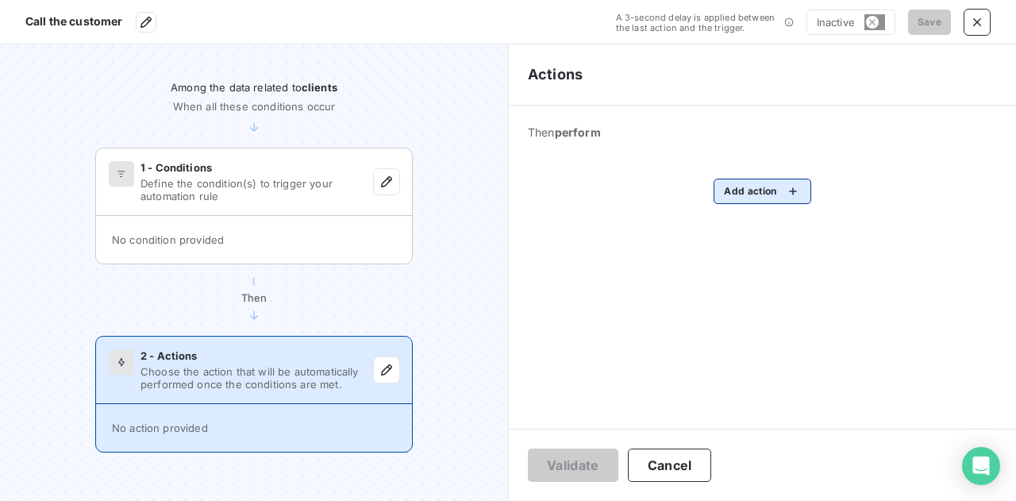
click at [771, 193] on html "Call the customer A 3-second delay is applied between the last action and the t…" at bounding box center [508, 250] width 1016 height 501
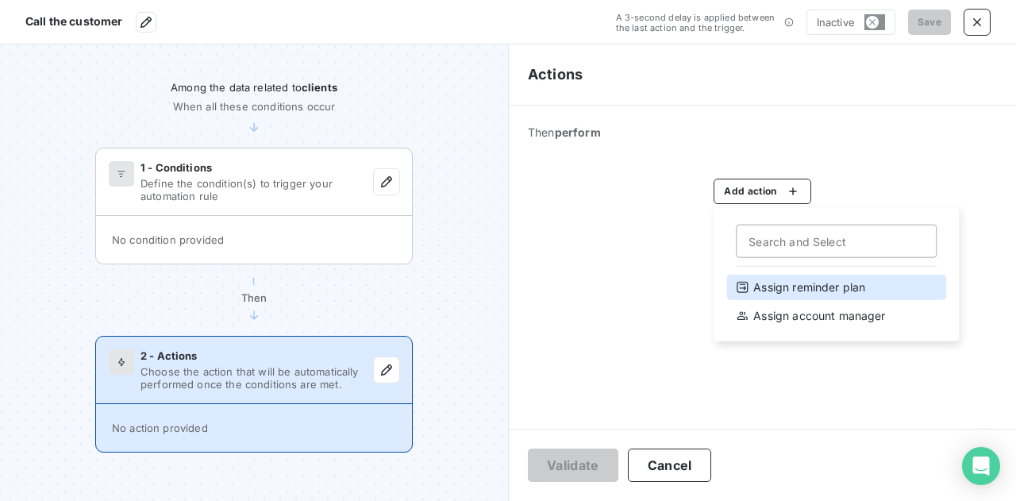
click at [819, 283] on div "Assign reminder plan" at bounding box center [837, 287] width 220 height 25
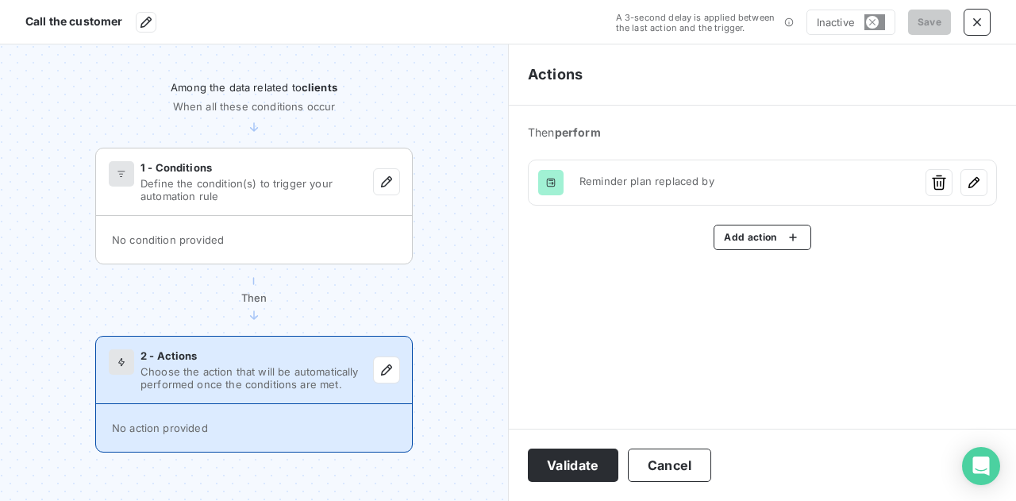
click at [976, 24] on html "Call the customer A 3-second delay is applied between the last action and the t…" at bounding box center [508, 250] width 1016 height 501
click at [976, 24] on icon "button" at bounding box center [977, 22] width 8 height 8
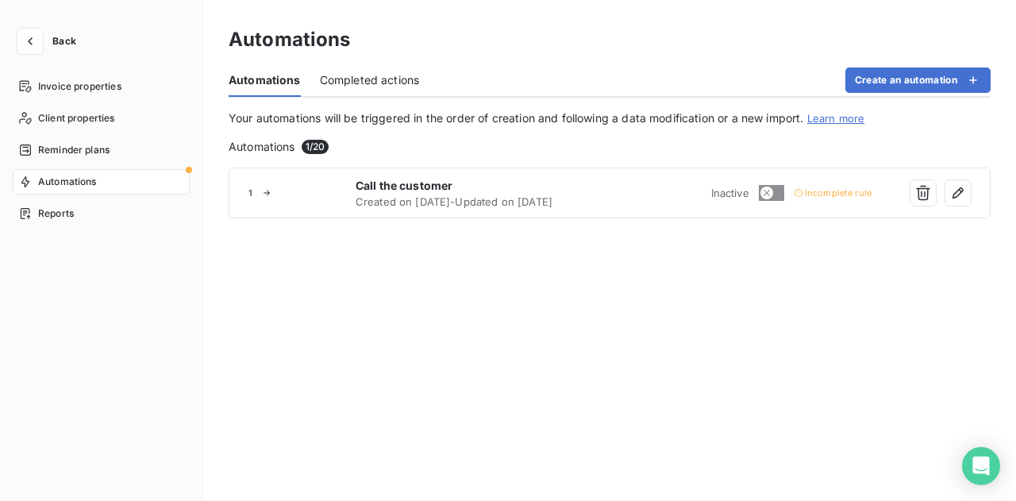
click at [376, 75] on span "Completed actions" at bounding box center [370, 80] width 100 height 16
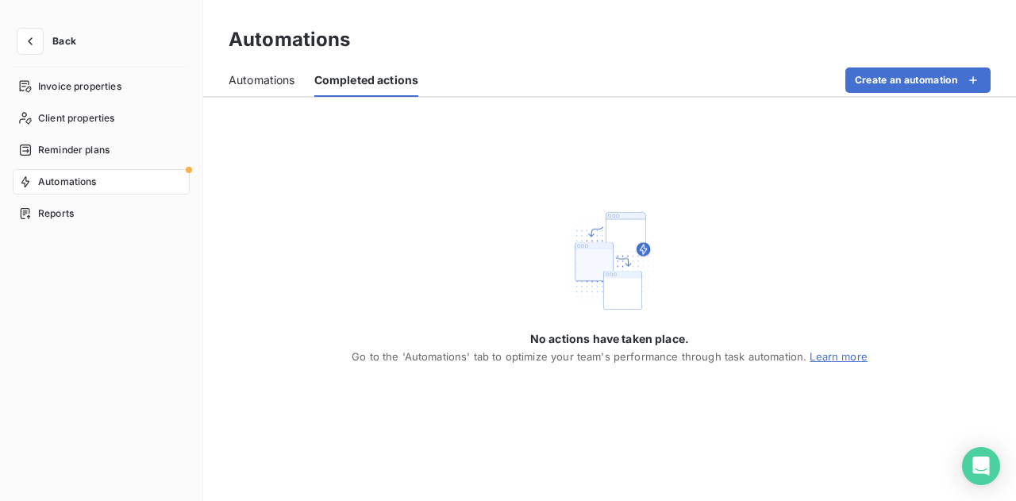
click at [265, 85] on span "Automations" at bounding box center [262, 80] width 67 height 16
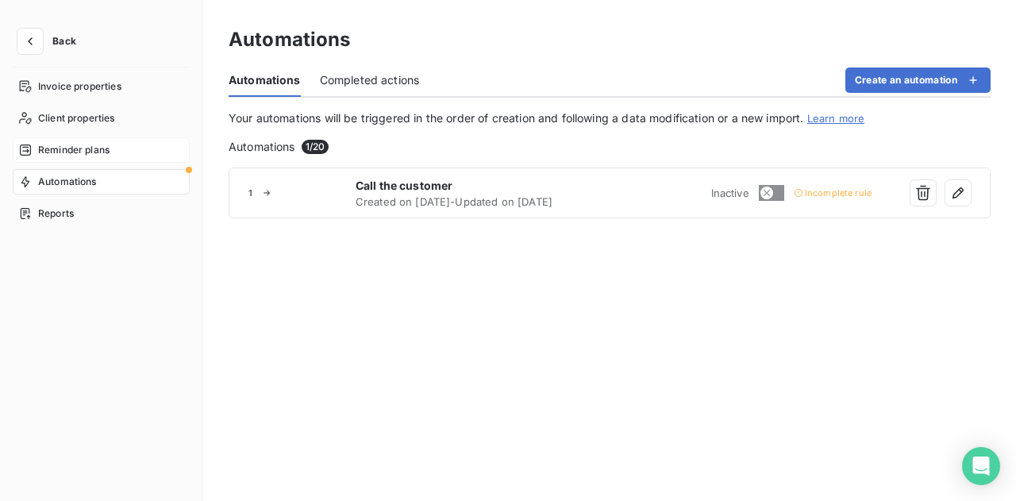
click at [44, 152] on span "Reminder plans" at bounding box center [73, 150] width 71 height 14
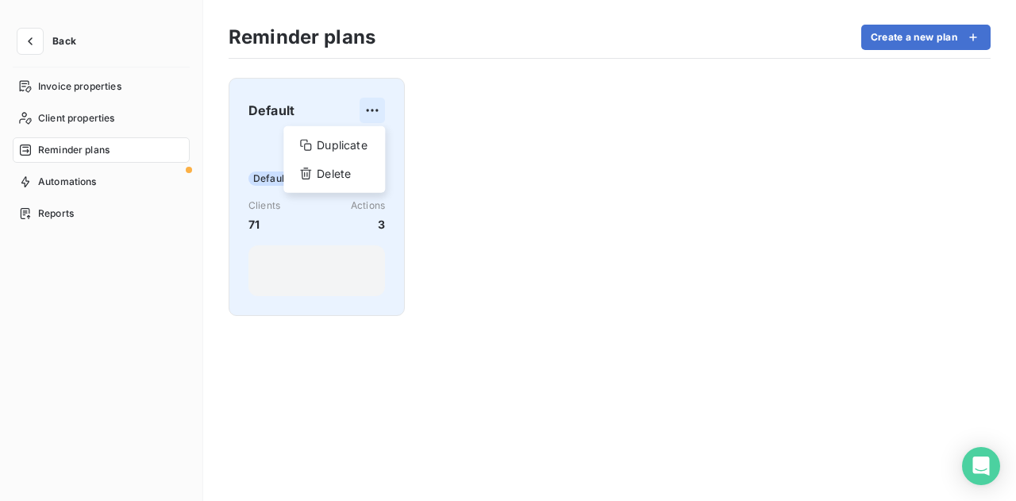
click at [373, 107] on html "Back Invoice properties Client properties Reminder plans Automations Reports Re…" at bounding box center [508, 250] width 1016 height 501
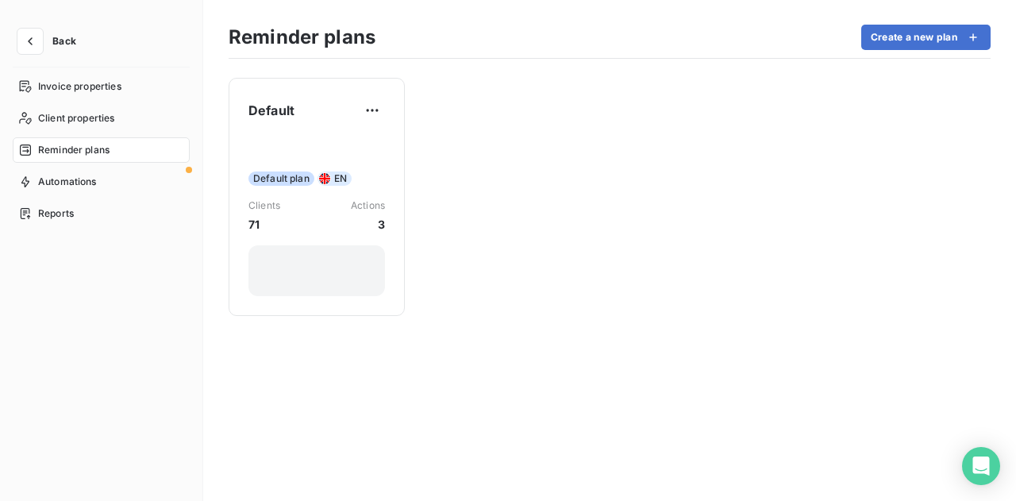
click at [357, 268] on html "Back Invoice properties Client properties Reminder plans Automations Reports Re…" at bounding box center [508, 250] width 1016 height 501
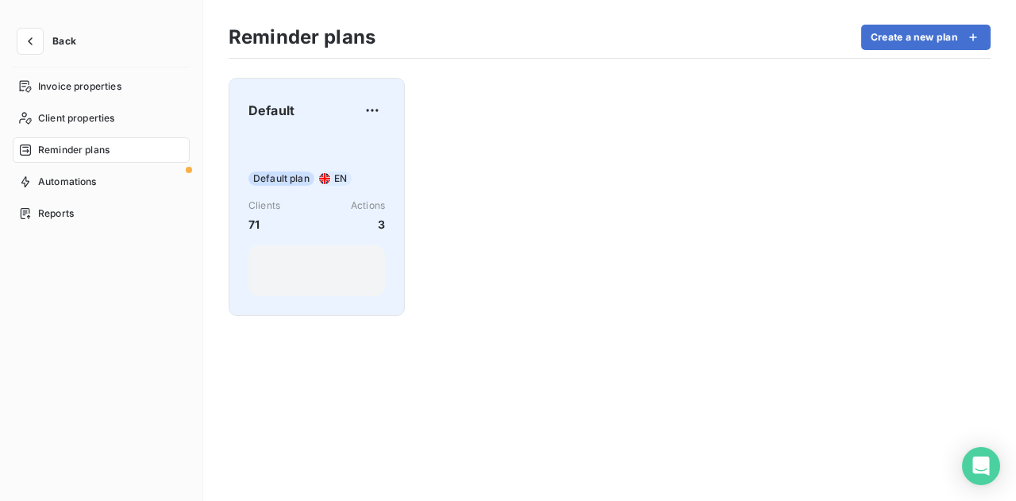
click at [314, 136] on div "Default plan EN Clients 71 Actions 3" at bounding box center [317, 216] width 137 height 160
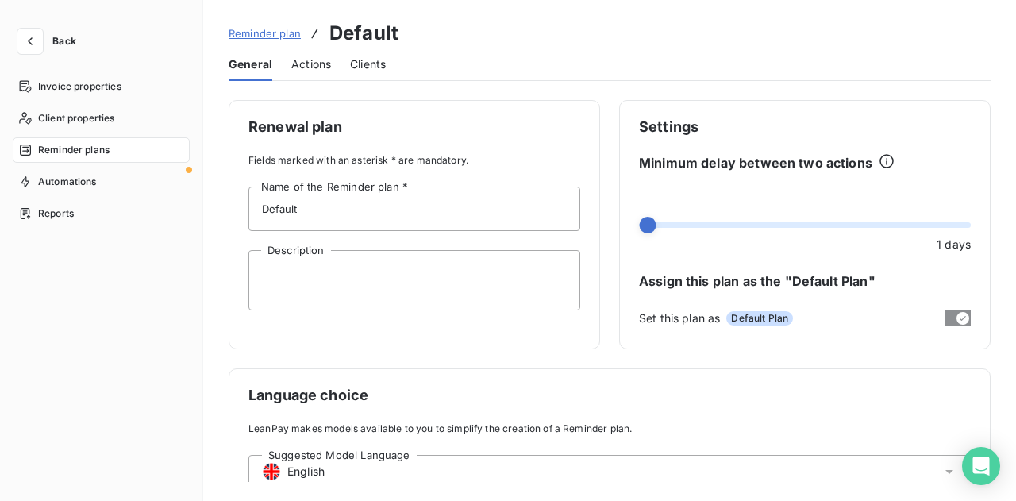
click at [313, 67] on span "Actions" at bounding box center [311, 64] width 40 height 16
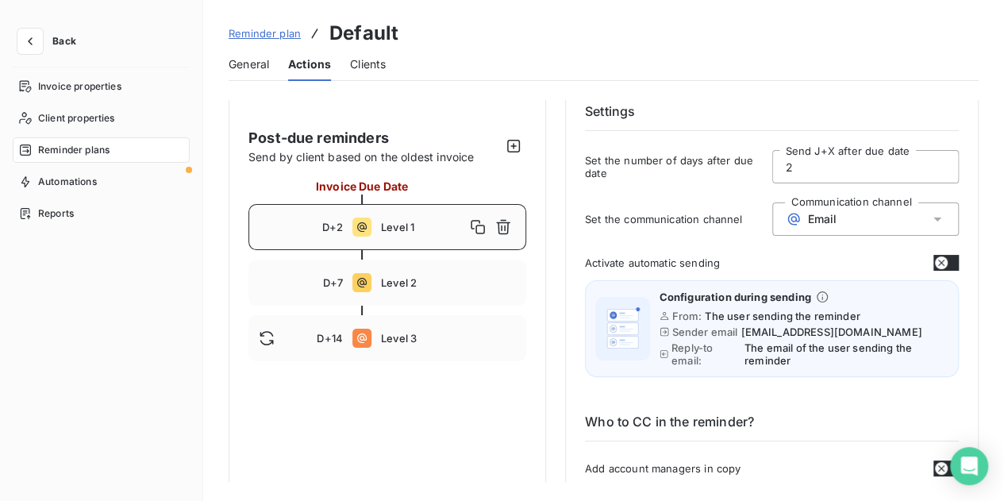
scroll to position [64, 0]
click at [896, 208] on div "Email" at bounding box center [866, 218] width 187 height 33
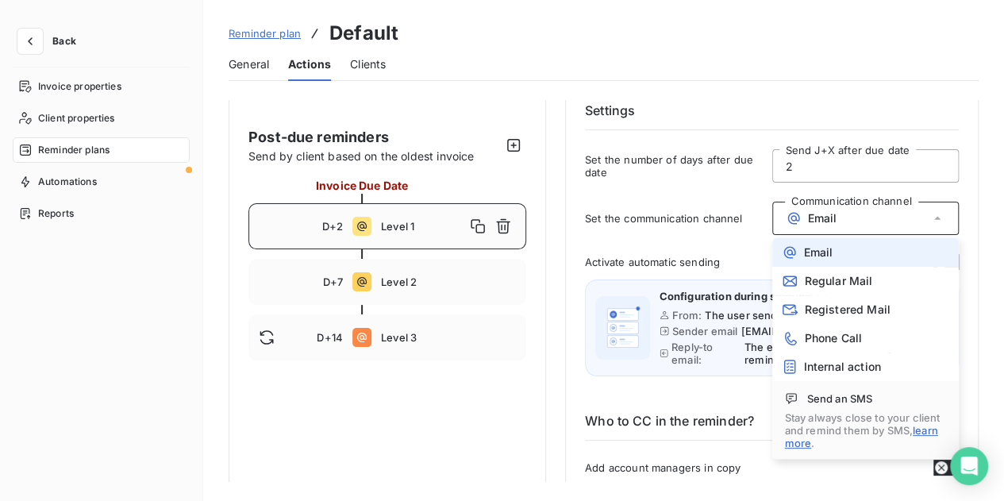
click at [917, 102] on h6 "Settings" at bounding box center [772, 115] width 374 height 29
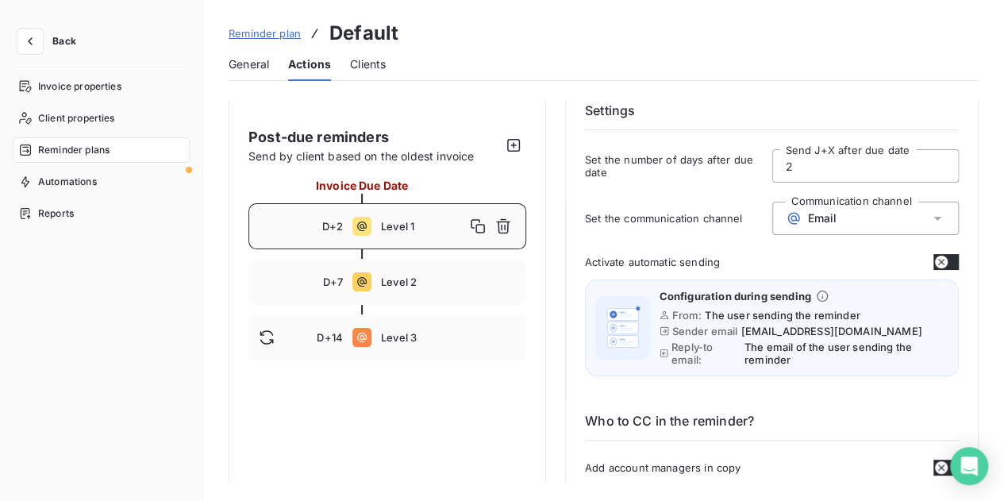
click at [834, 223] on div "Email" at bounding box center [866, 218] width 187 height 33
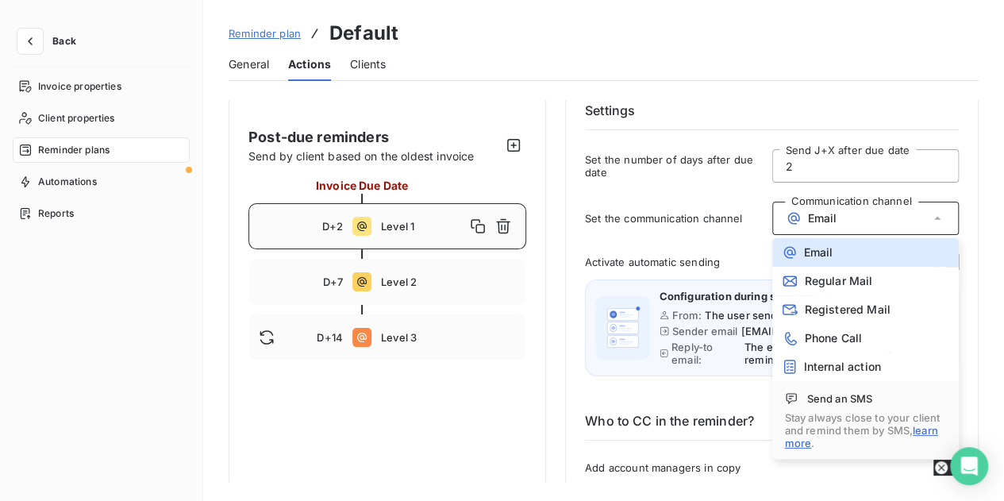
click at [680, 190] on div "Set the number of days after due date 2 Send J+X after due date" at bounding box center [772, 170] width 374 height 43
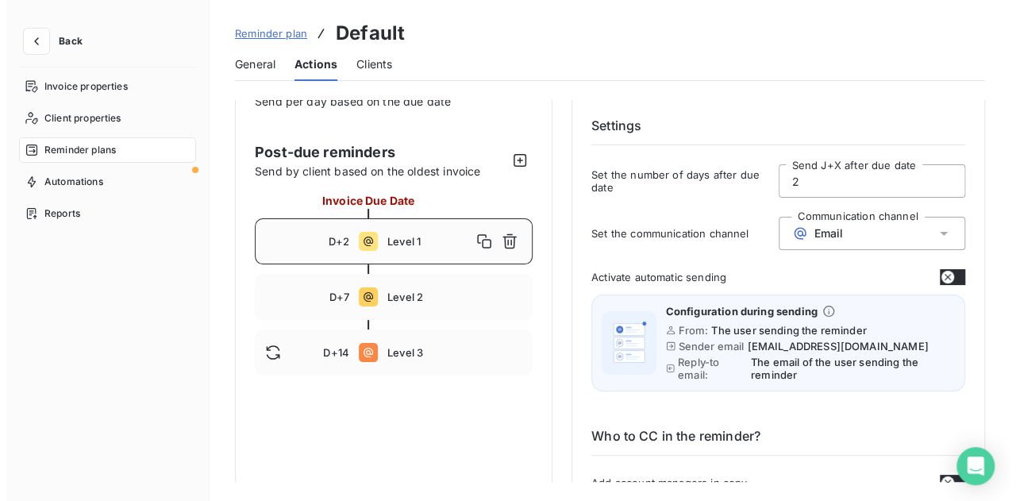
scroll to position [0, 0]
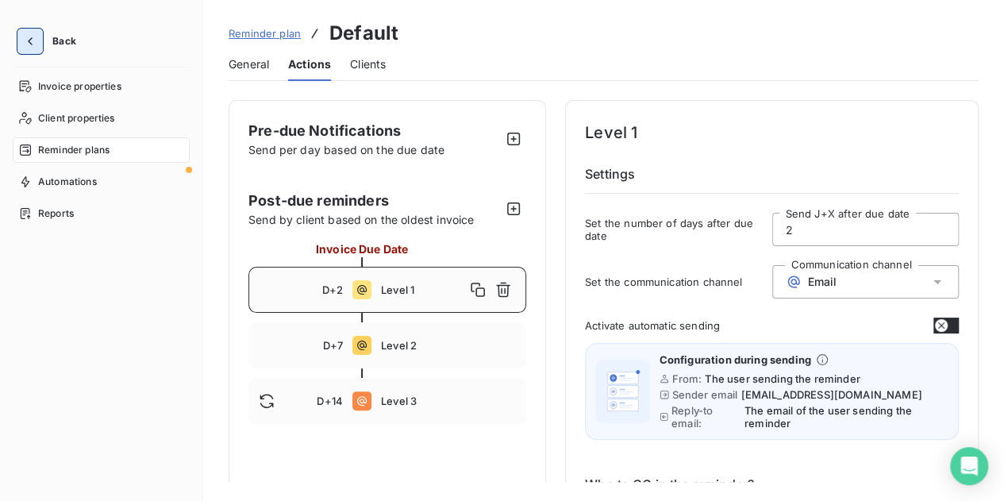
click at [29, 45] on icon "button" at bounding box center [30, 41] width 16 height 16
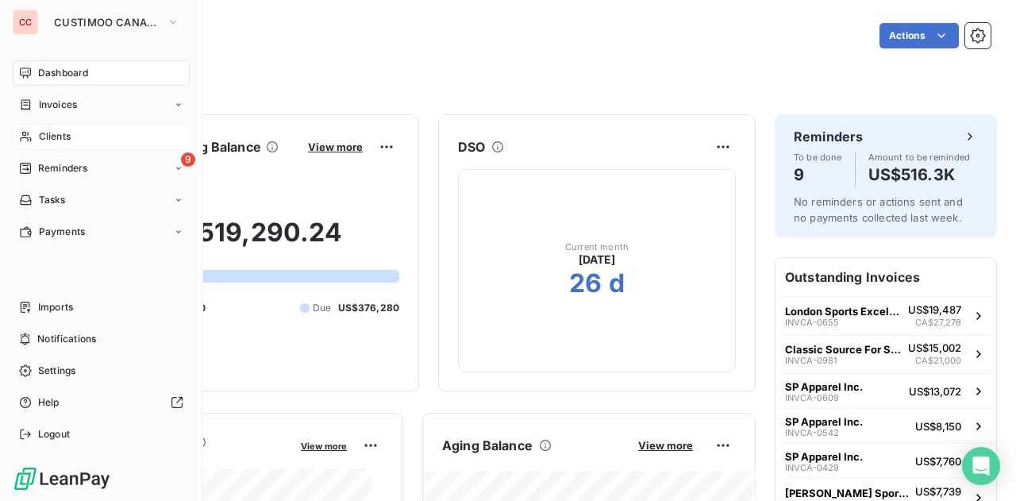
click at [55, 145] on div "Clients" at bounding box center [101, 136] width 177 height 25
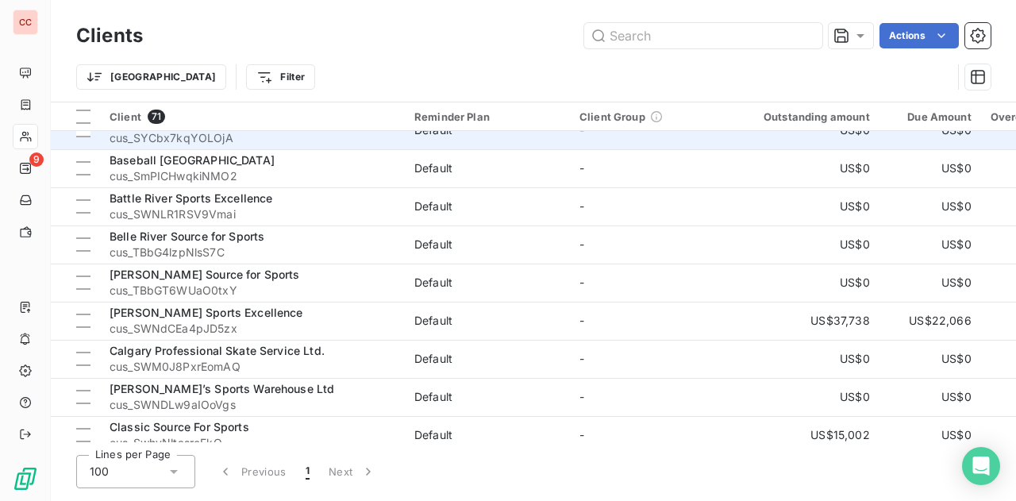
scroll to position [137, 0]
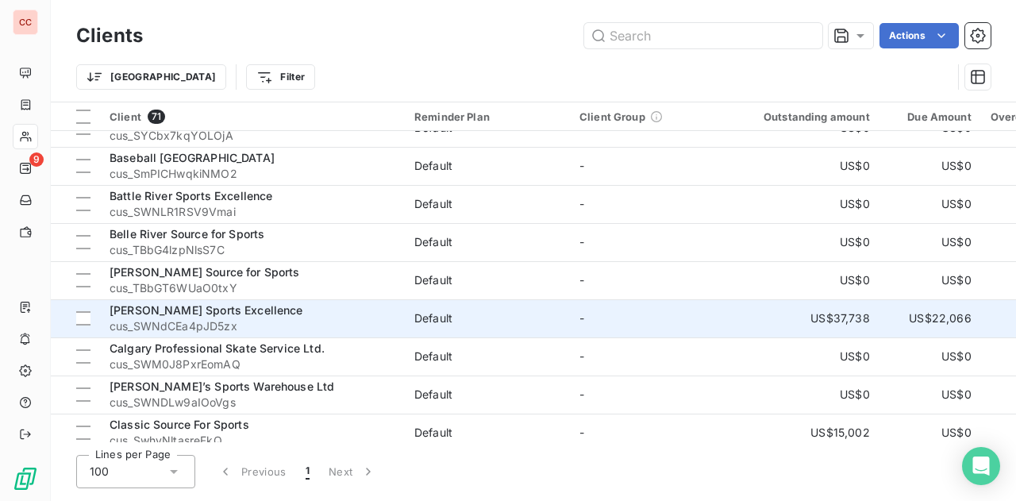
click at [196, 314] on span "[PERSON_NAME] Sports Excellence" at bounding box center [207, 309] width 194 height 13
